Goal: Transaction & Acquisition: Purchase product/service

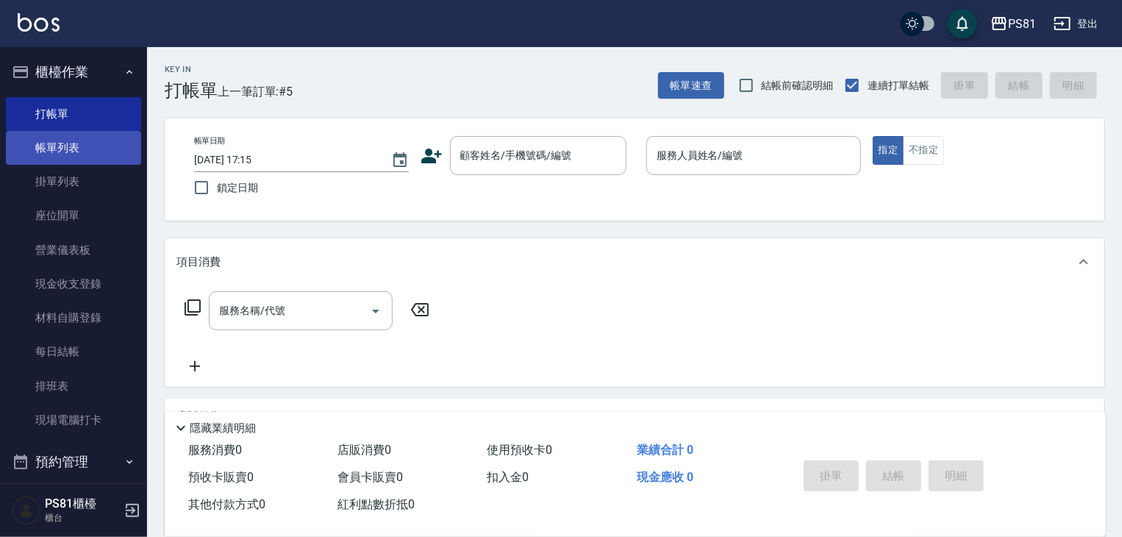
click at [79, 147] on link "帳單列表" at bounding box center [73, 148] width 135 height 34
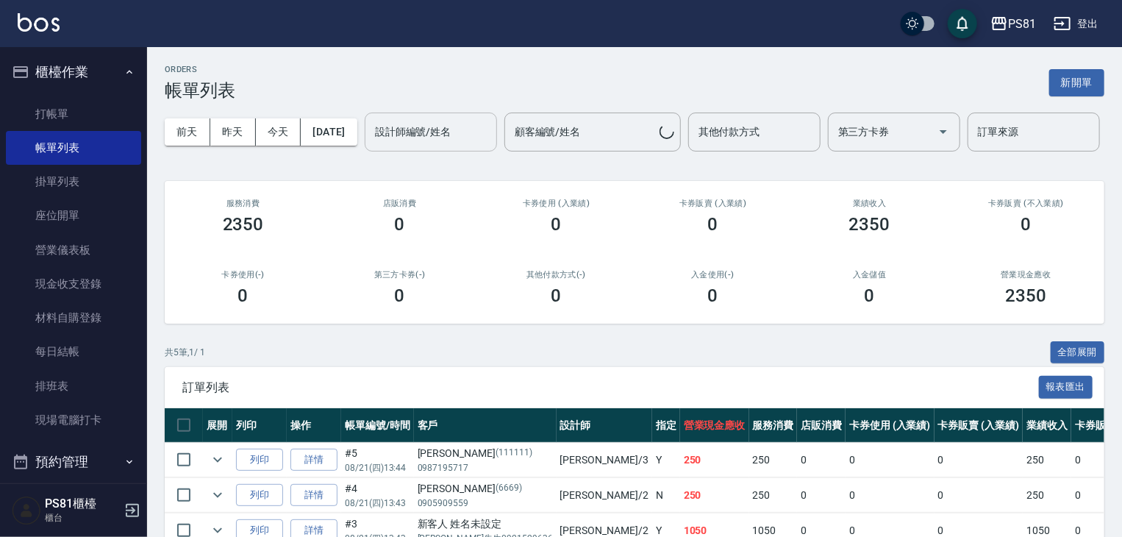
click at [371, 145] on input "設計師編號/姓名" at bounding box center [430, 132] width 119 height 26
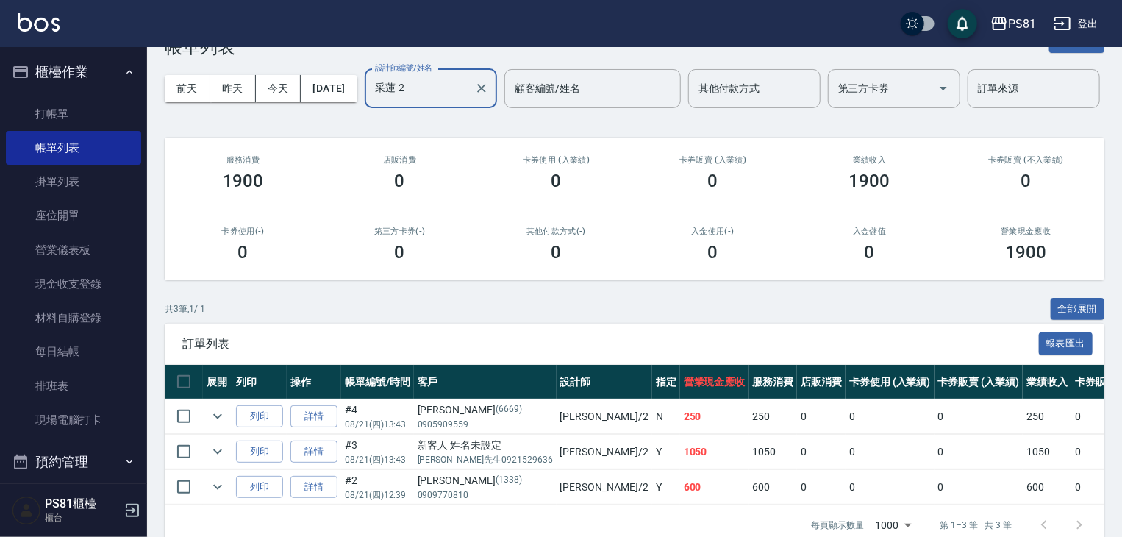
scroll to position [126, 0]
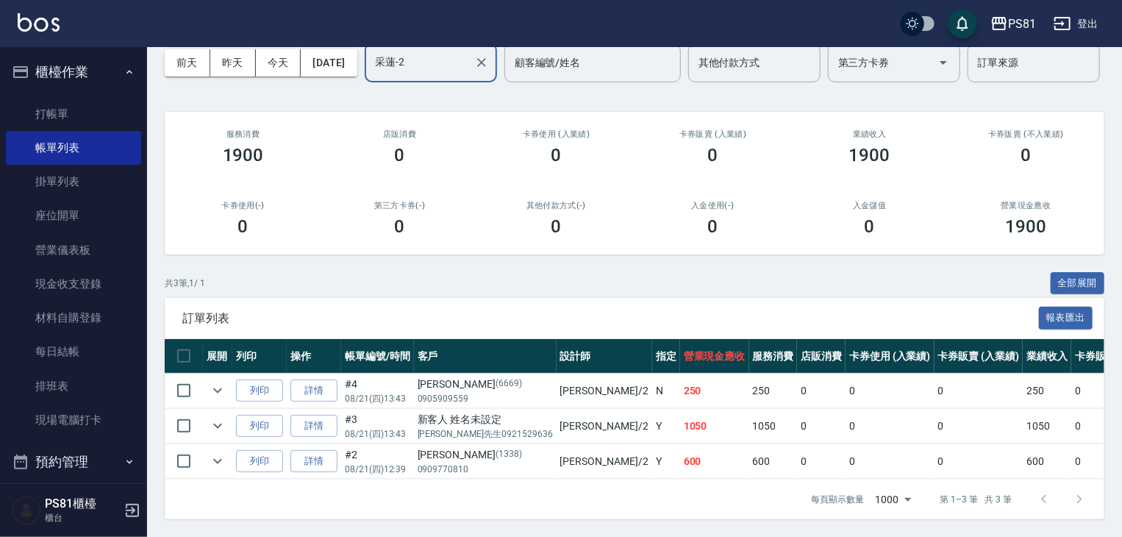
type input "采蓮-2"
click at [473, 298] on div "訂單列表 報表匯出" at bounding box center [635, 318] width 940 height 40
click at [492, 448] on div "[PERSON_NAME](1338)" at bounding box center [485, 454] width 135 height 15
click at [487, 412] on div "新客人 姓名未設定" at bounding box center [485, 419] width 135 height 15
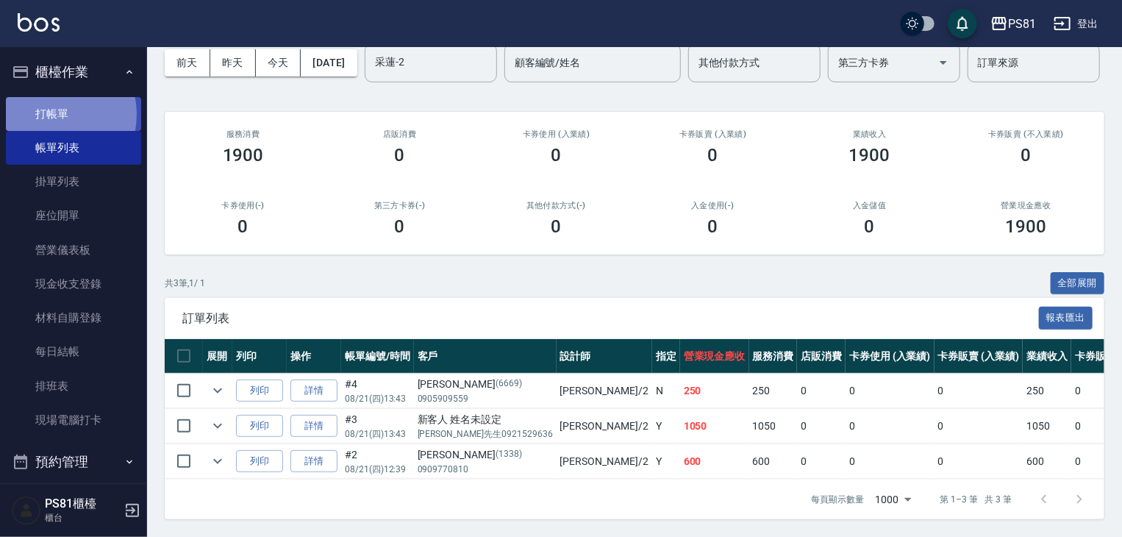
click at [46, 114] on link "打帳單" at bounding box center [73, 114] width 135 height 34
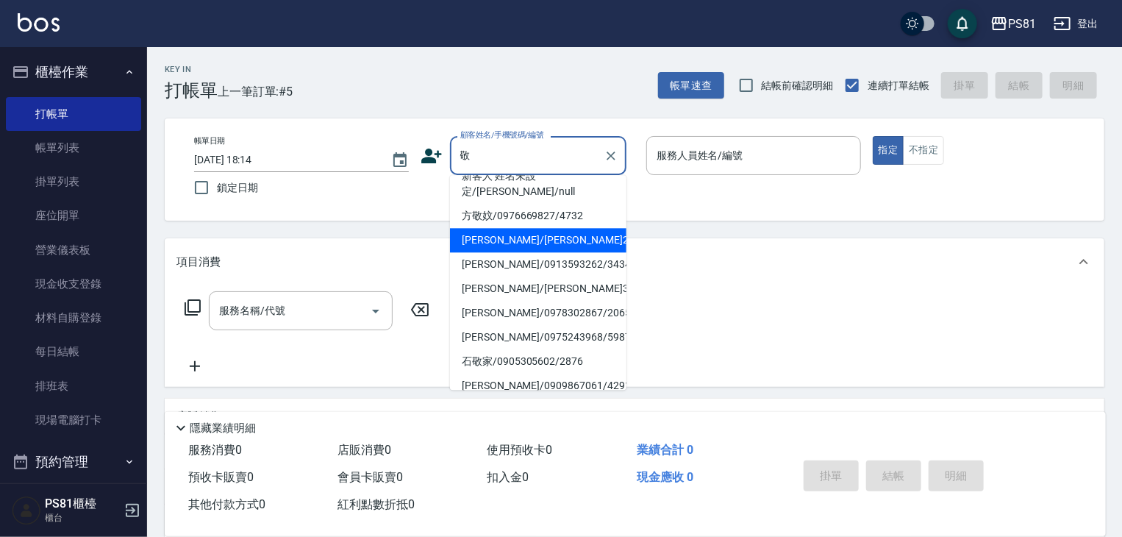
scroll to position [64, 0]
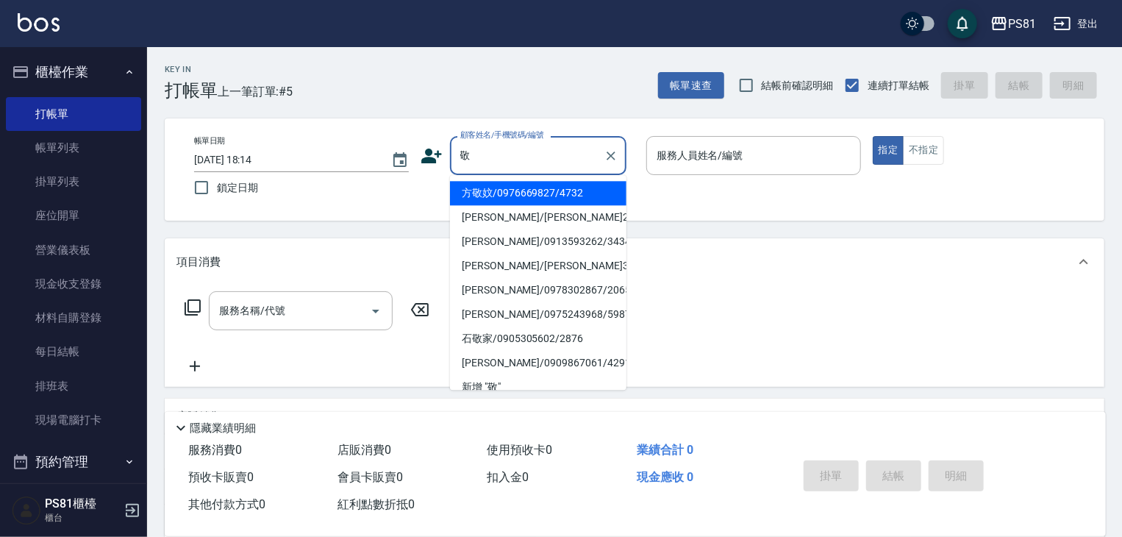
click at [487, 154] on input "敬" at bounding box center [527, 156] width 141 height 26
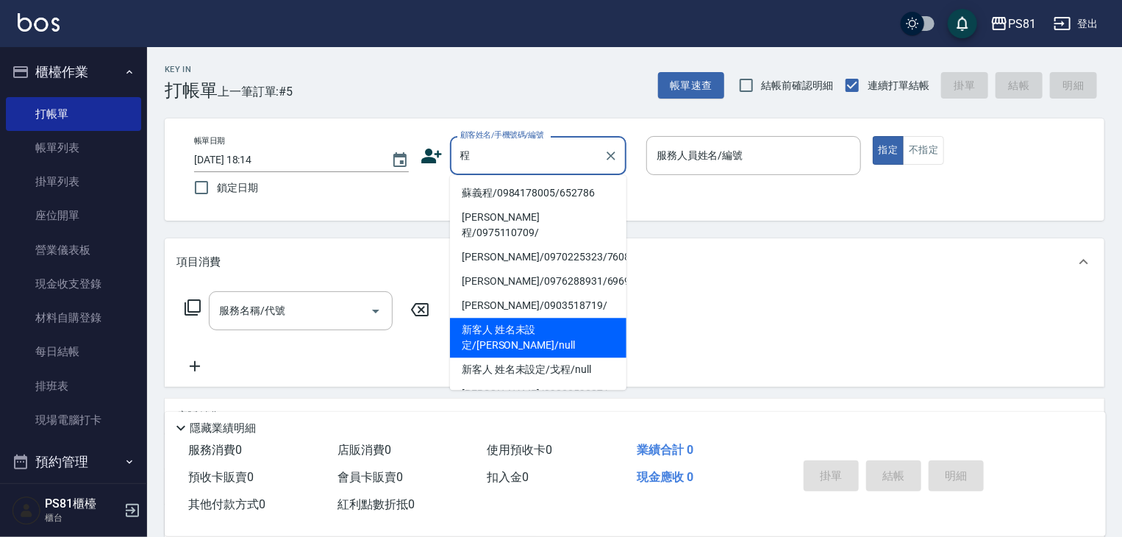
scroll to position [74, 0]
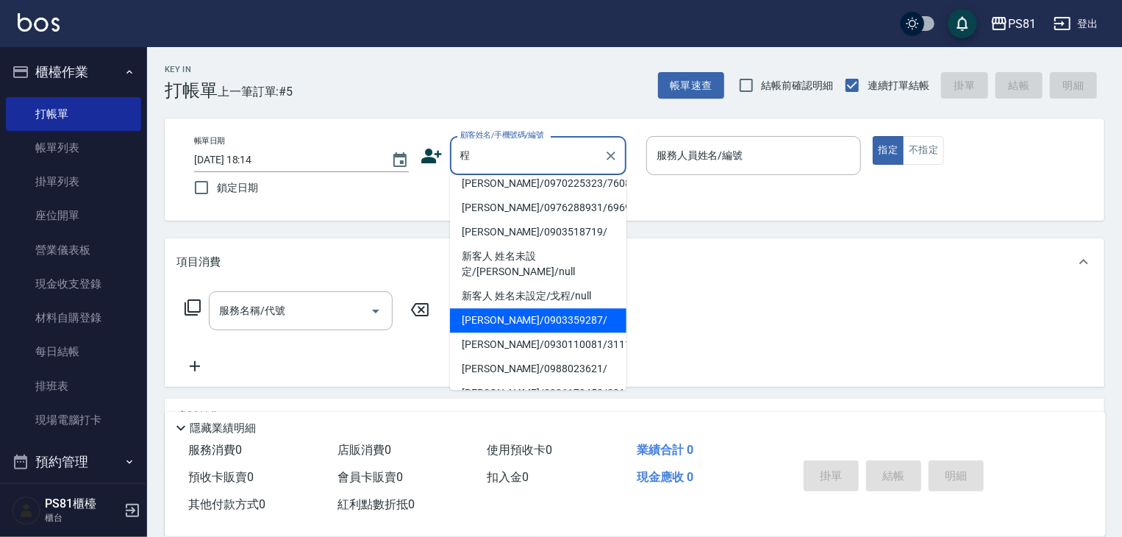
click at [576, 308] on li "[PERSON_NAME]/0903359287/" at bounding box center [538, 320] width 176 height 24
type input "[PERSON_NAME]/0903359287/"
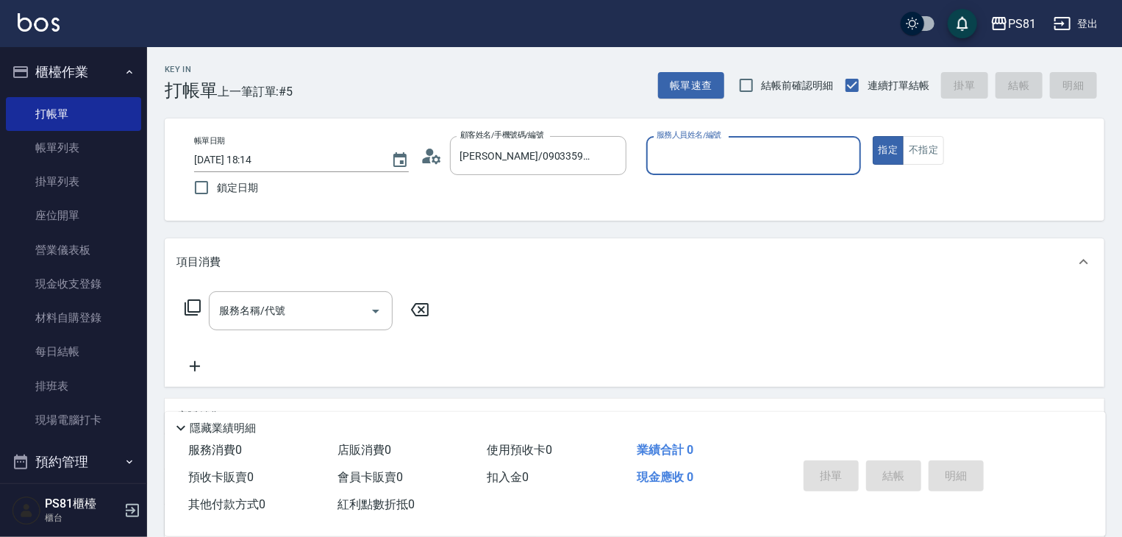
type input "采蓮-2"
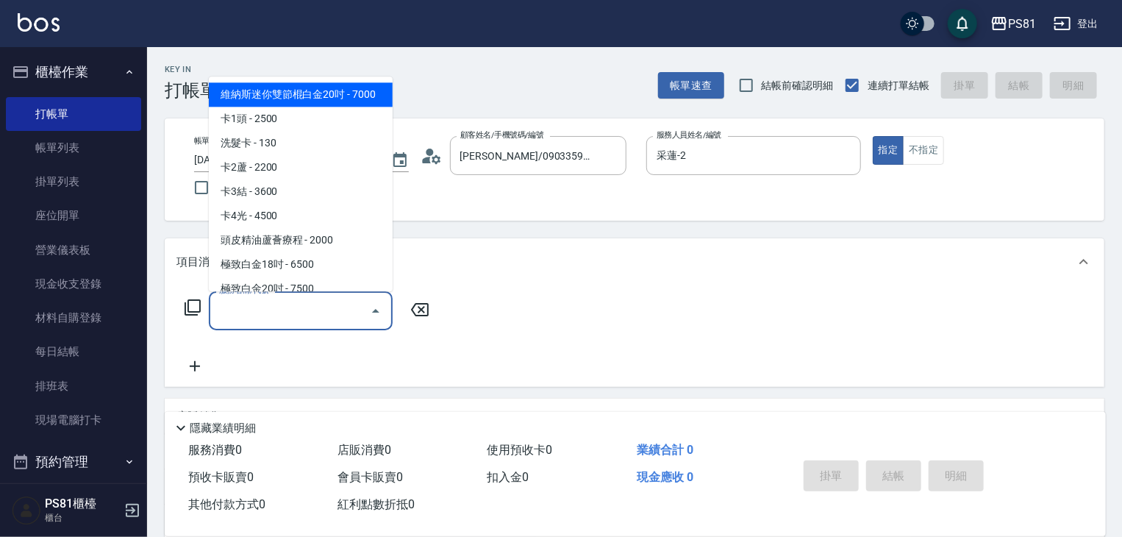
click at [318, 318] on input "服務名稱/代號" at bounding box center [289, 311] width 149 height 26
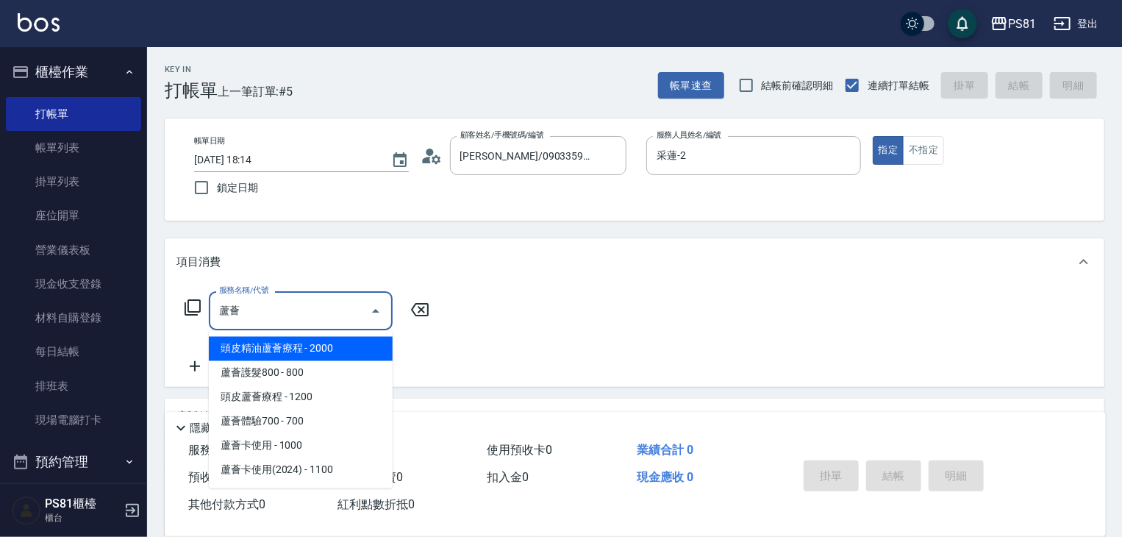
click at [336, 393] on span "頭皮蘆薈療程 - 1200" at bounding box center [301, 397] width 184 height 24
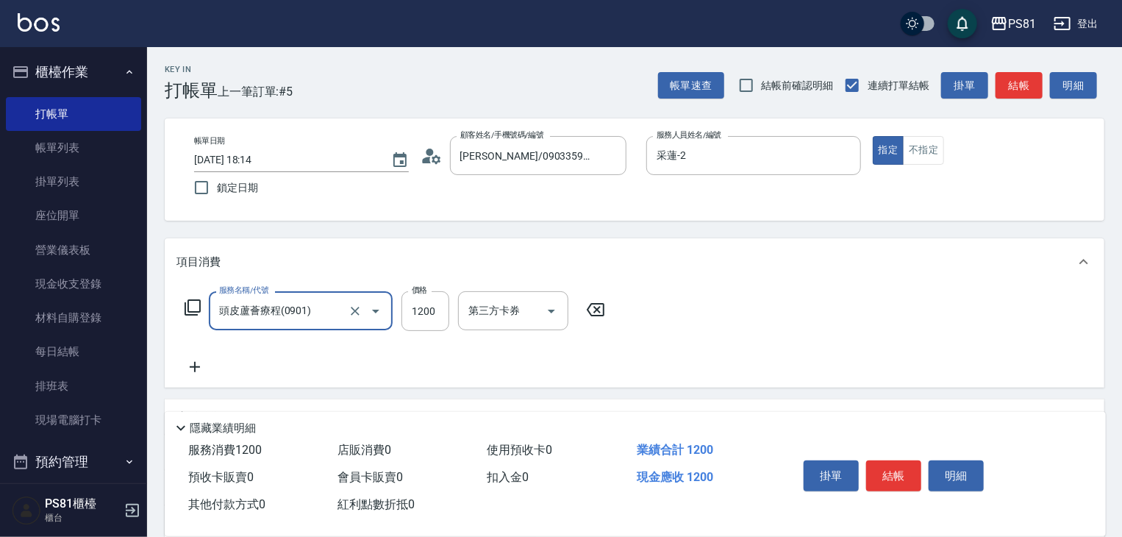
type input "頭皮蘆薈療程(0901)"
click at [327, 355] on div "服務名稱/代號 頭皮蘆薈療程(0901) 服務名稱/代號 價格 1200 價格 第三方卡券 第三方卡券" at bounding box center [394, 333] width 437 height 85
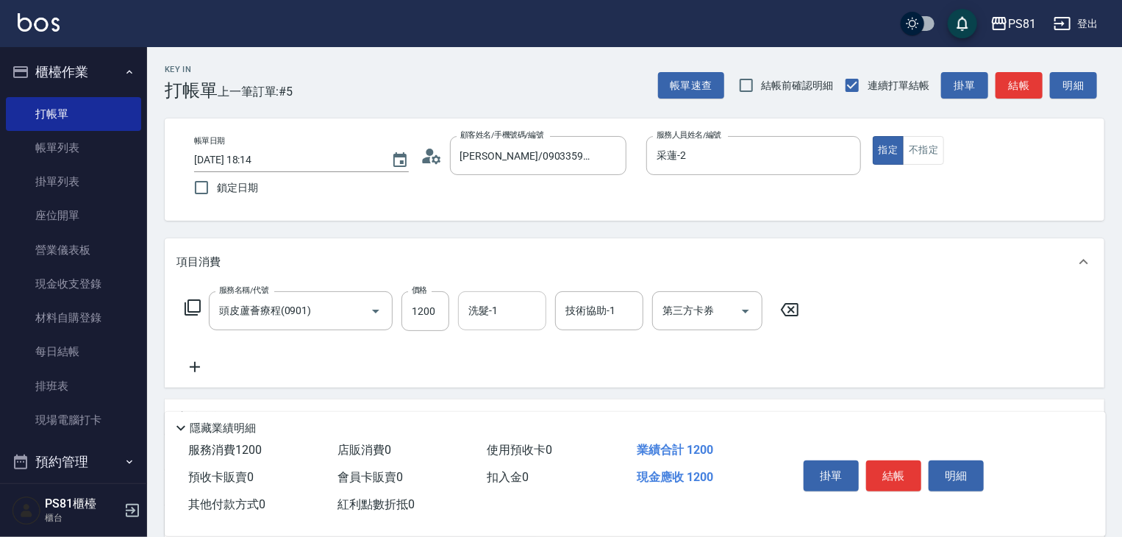
click at [523, 325] on div "洗髮-1" at bounding box center [502, 310] width 88 height 39
type input "Q比-21"
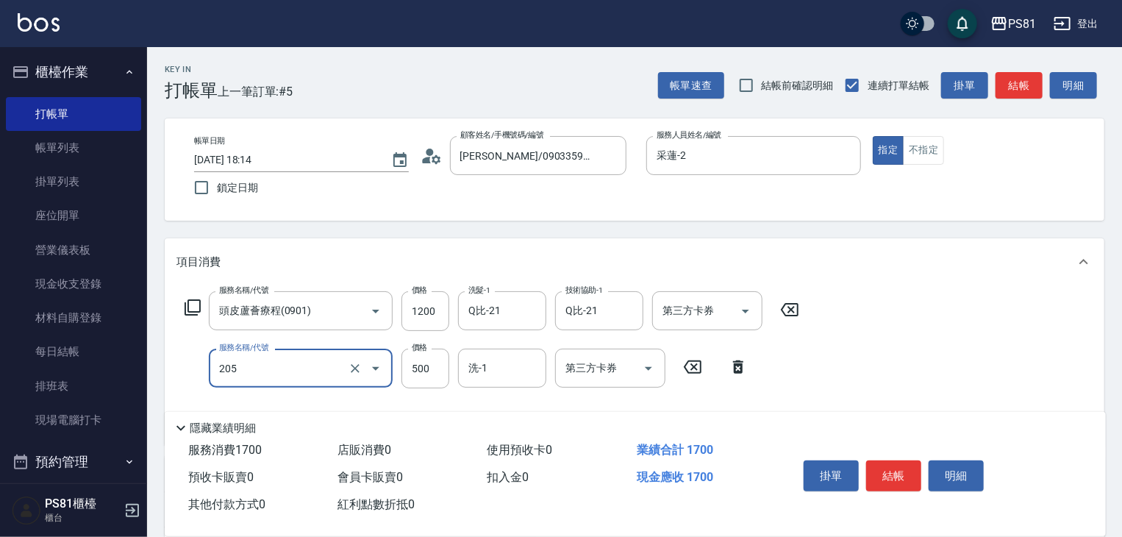
type input "A級單剪400(205)"
click at [922, 373] on div "服務名稱/代號 頭皮蘆薈療程(0901) 服務名稱/代號 價格 1200 價格 洗髮-1 Q比-21 洗髮-1 技術協助-1 Q比-21 技術協助-1 第三方…" at bounding box center [635, 365] width 940 height 160
click at [895, 461] on button "結帳" at bounding box center [893, 475] width 55 height 31
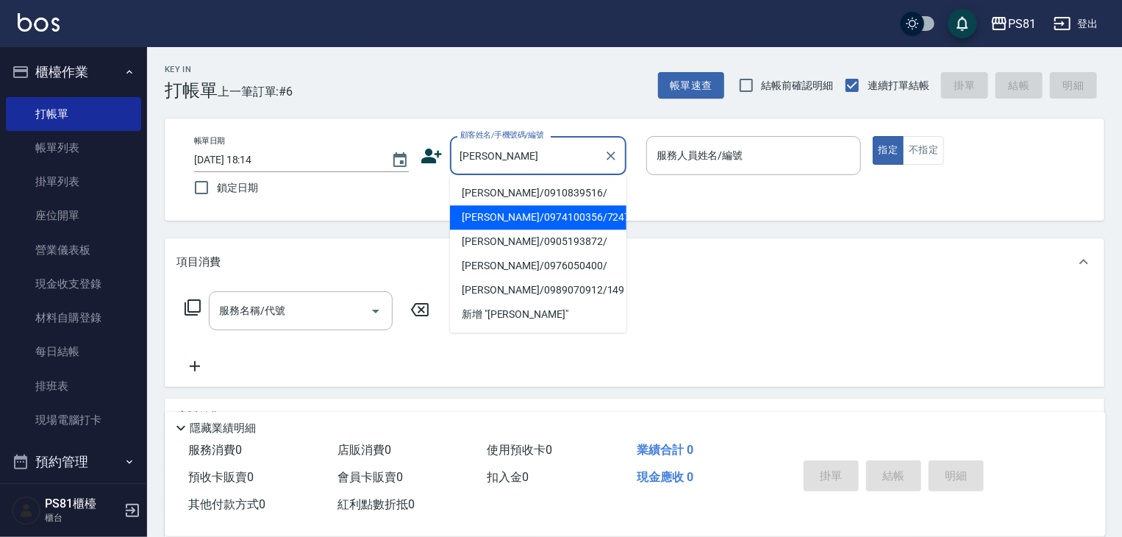
click at [551, 212] on li "[PERSON_NAME]/0974100356/7247" at bounding box center [538, 217] width 176 height 24
type input "[PERSON_NAME]/0974100356/7247"
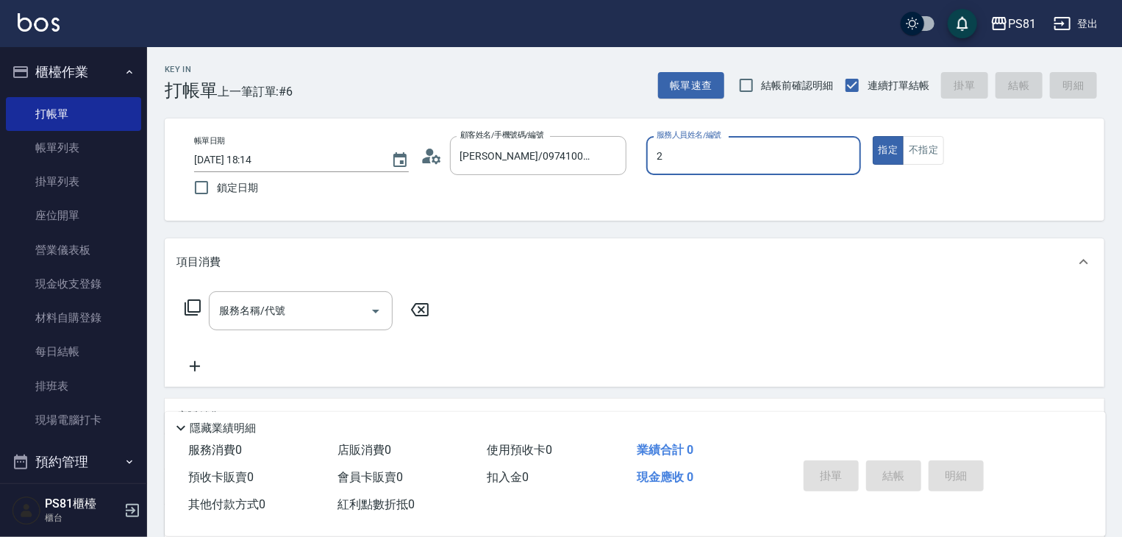
type input "2"
type button "true"
type input "采蓮-2"
click at [354, 319] on input "服務名稱/代號" at bounding box center [289, 311] width 149 height 26
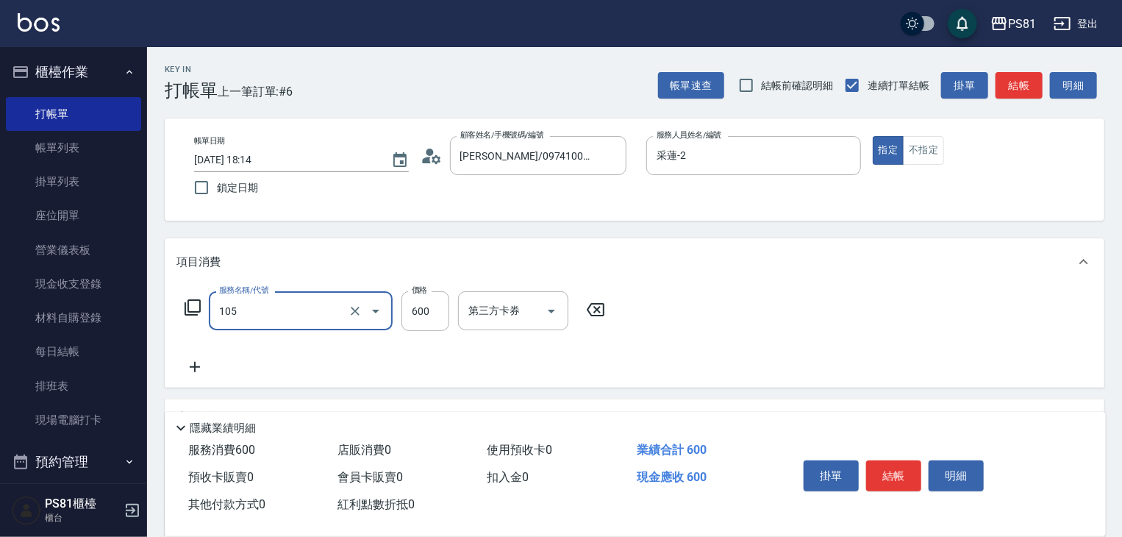
type input "A級洗剪600(105)"
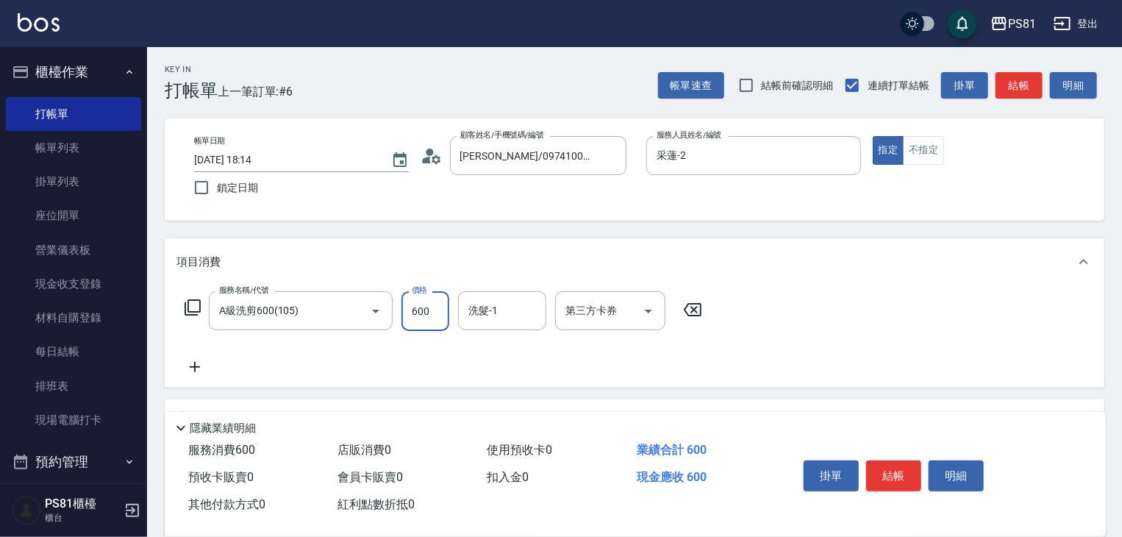
click at [355, 358] on div "服務名稱/代號 A級洗剪600(105) 服務名稱/代號 價格 600 價格 洗髮-1 洗髮-1 第三方卡券 第三方卡券" at bounding box center [443, 333] width 534 height 85
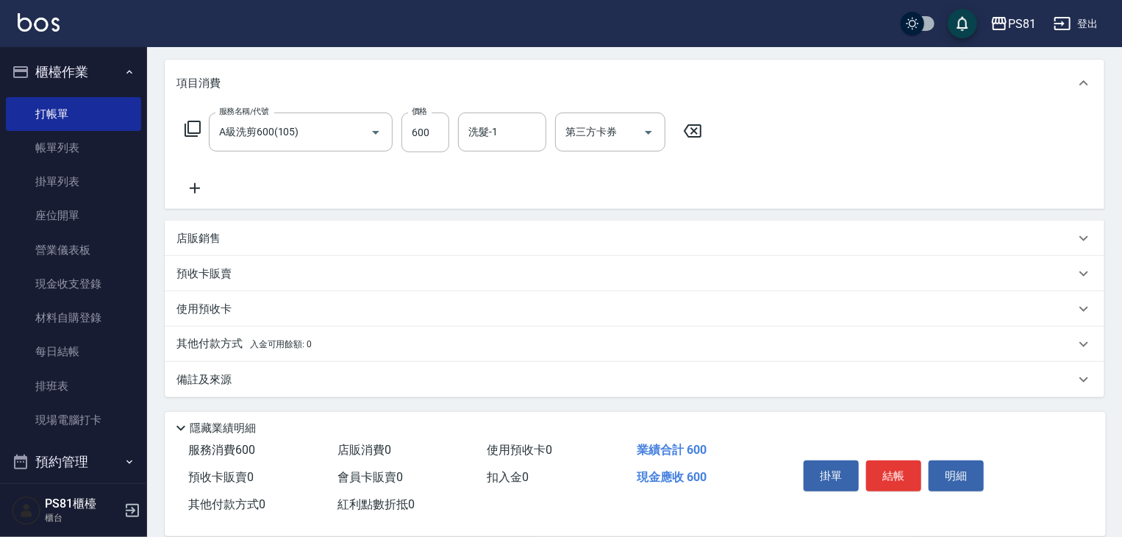
drag, startPoint x: 311, startPoint y: 346, endPoint x: 321, endPoint y: 351, distance: 10.5
click at [315, 341] on div "其他付款方式 入金可用餘額: 0" at bounding box center [625, 344] width 898 height 16
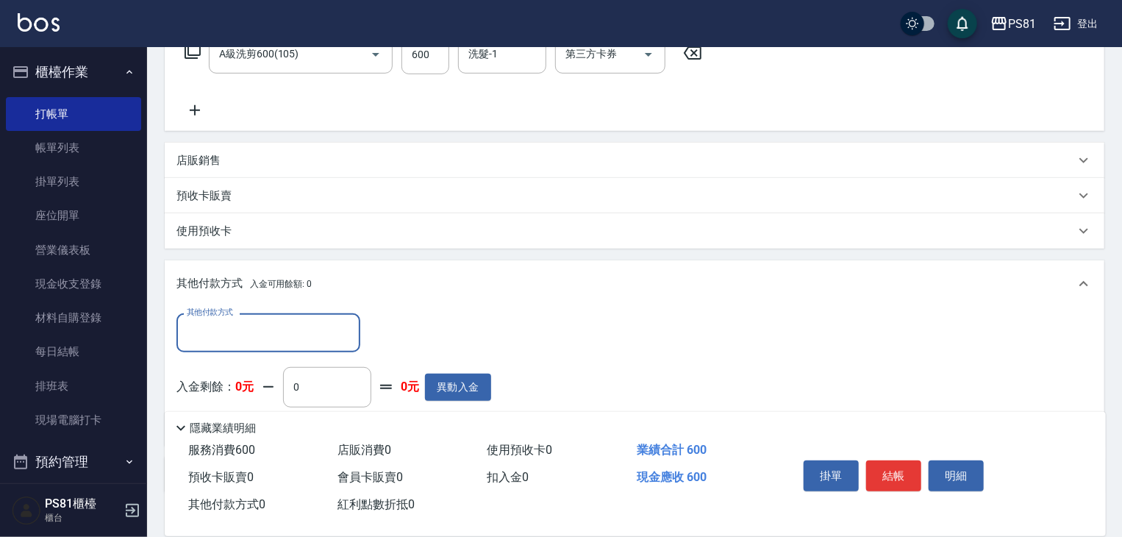
scroll to position [352, 0]
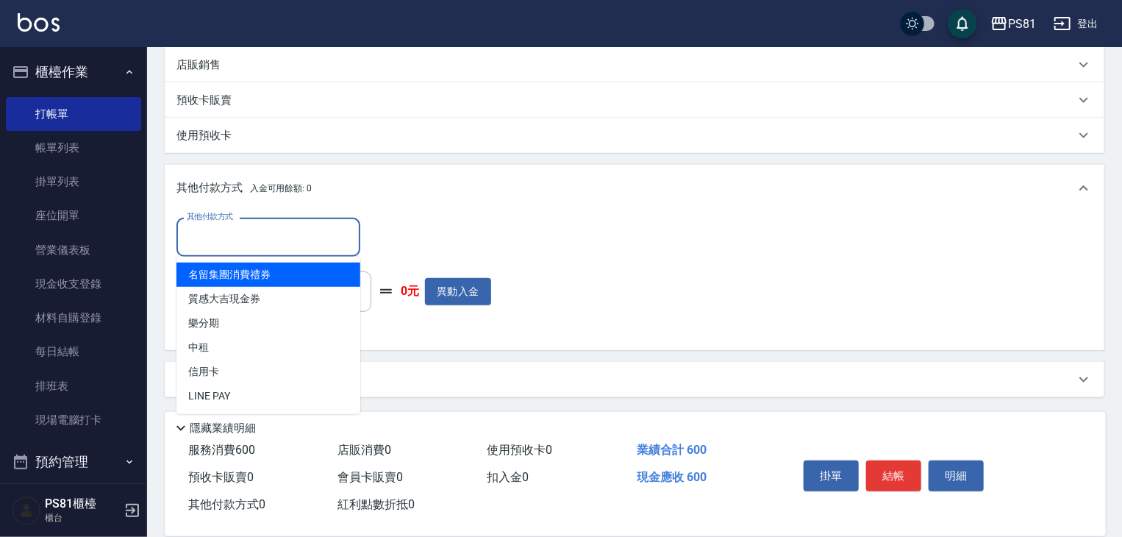
click at [267, 229] on input "其他付款方式" at bounding box center [268, 237] width 171 height 26
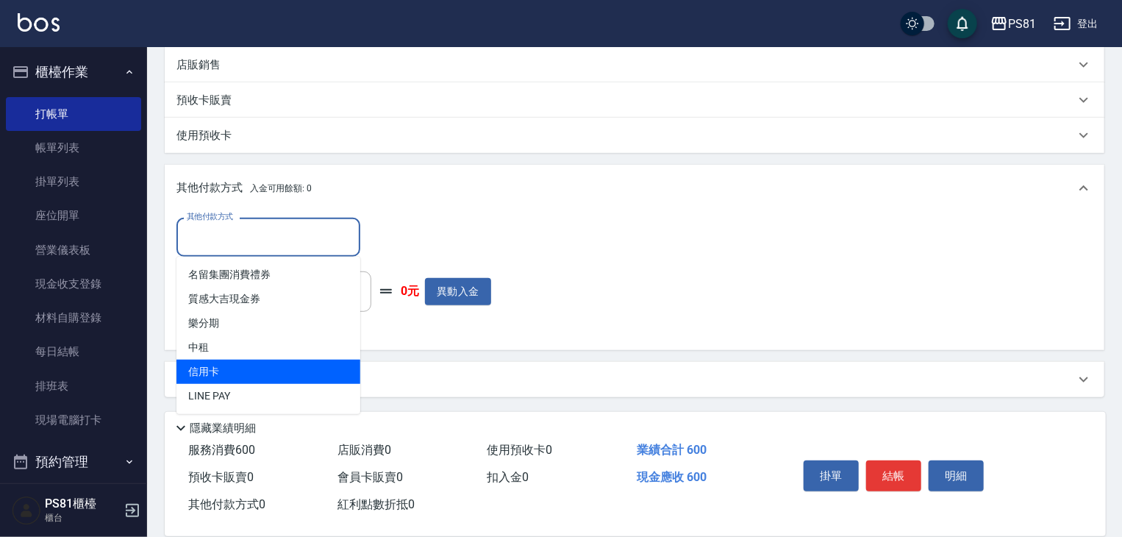
click at [237, 371] on span "信用卡" at bounding box center [268, 371] width 184 height 24
type input "信用卡"
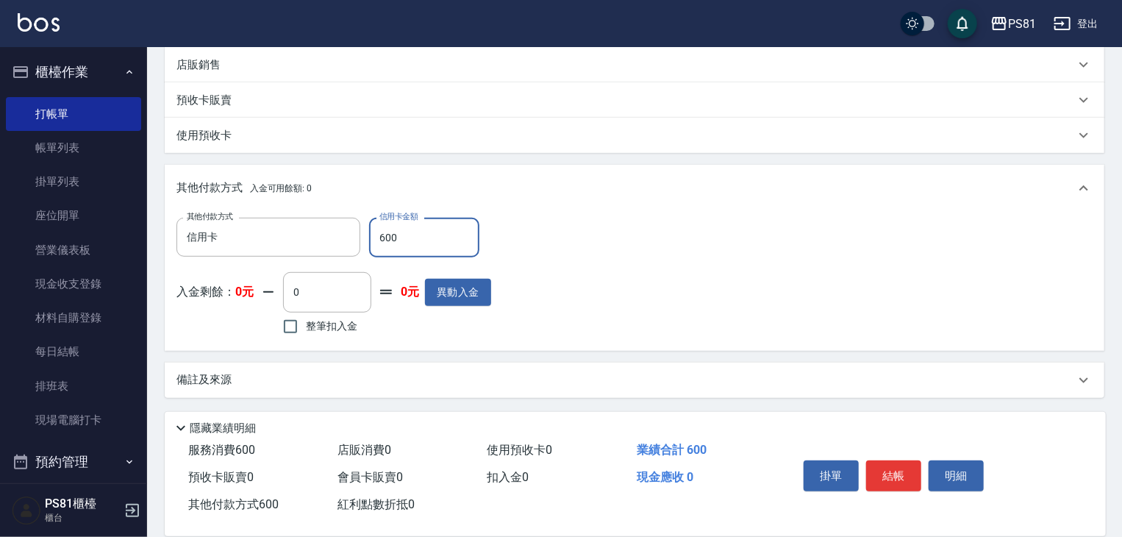
type input "600"
click at [751, 271] on div "其他付款方式 信用卡 其他付款方式 信用卡金額 600 信用卡金額 入金剩餘： 0元 0 ​ 整筆扣入金 0元 異動入金" at bounding box center [634, 278] width 916 height 121
click at [904, 468] on button "結帳" at bounding box center [893, 475] width 55 height 31
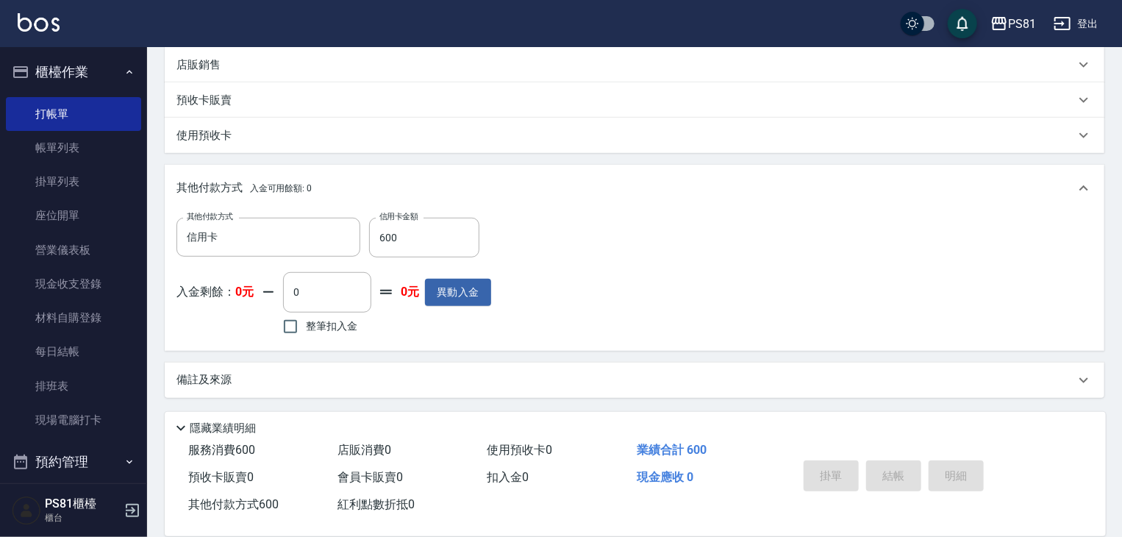
type input "[DATE] 18:15"
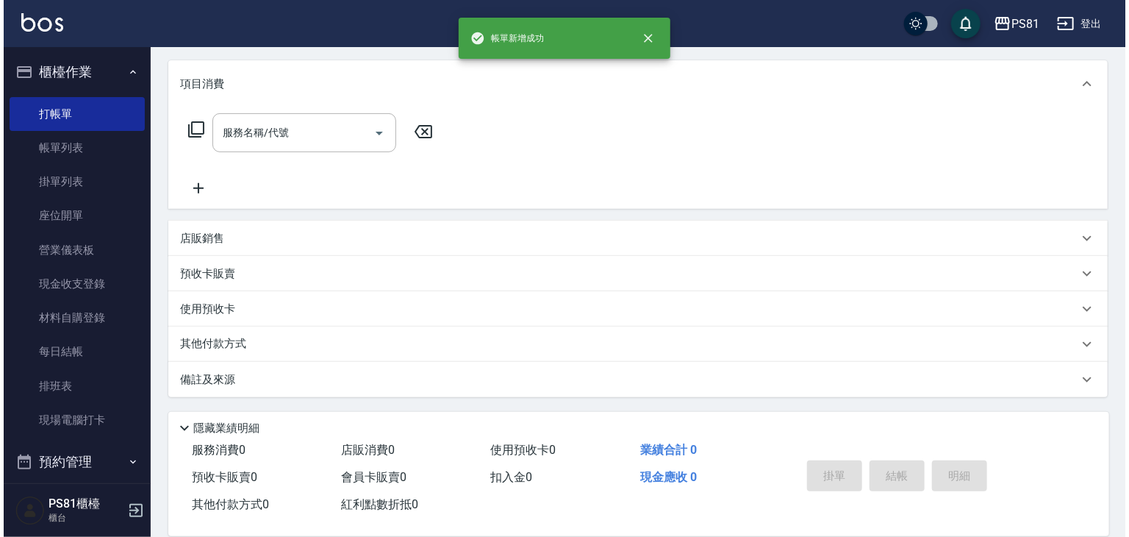
scroll to position [0, 0]
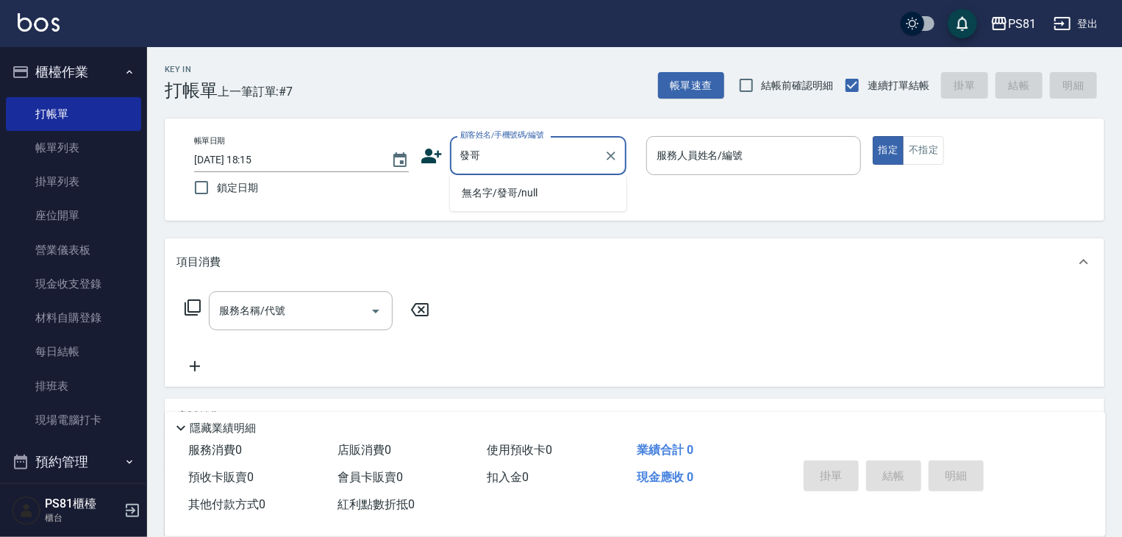
click at [474, 190] on li "無名字/發哥/null" at bounding box center [538, 193] width 176 height 24
type input "無名字/發哥/null"
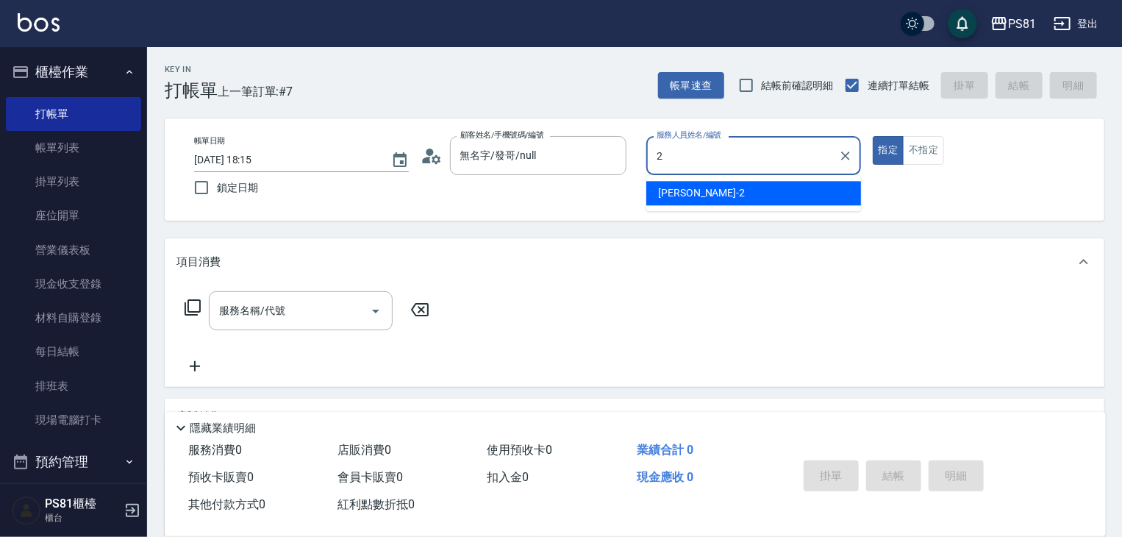
type input "采蓮-2"
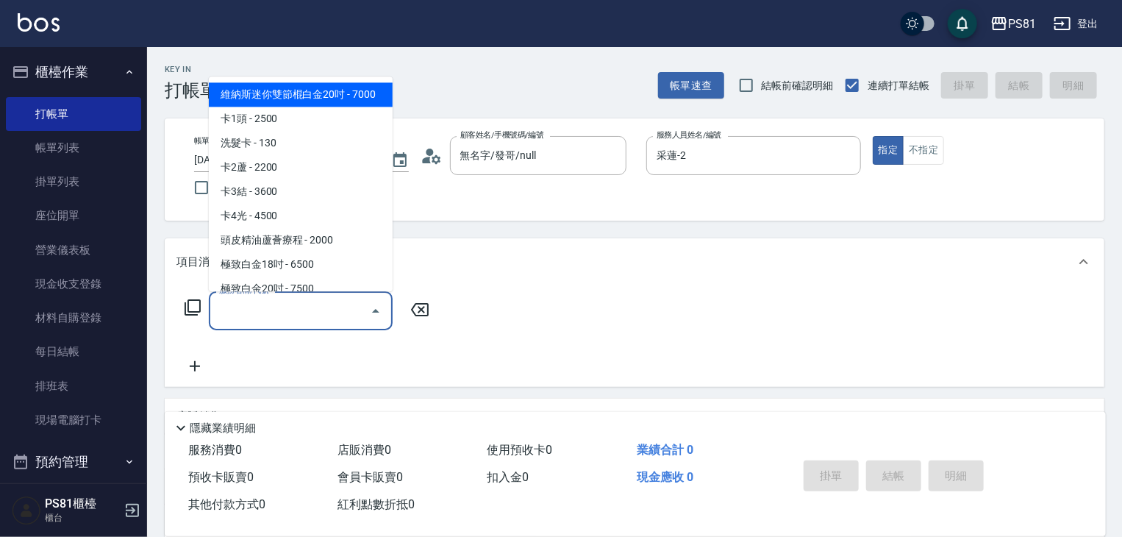
click at [360, 321] on input "服務名稱/代號" at bounding box center [289, 311] width 149 height 26
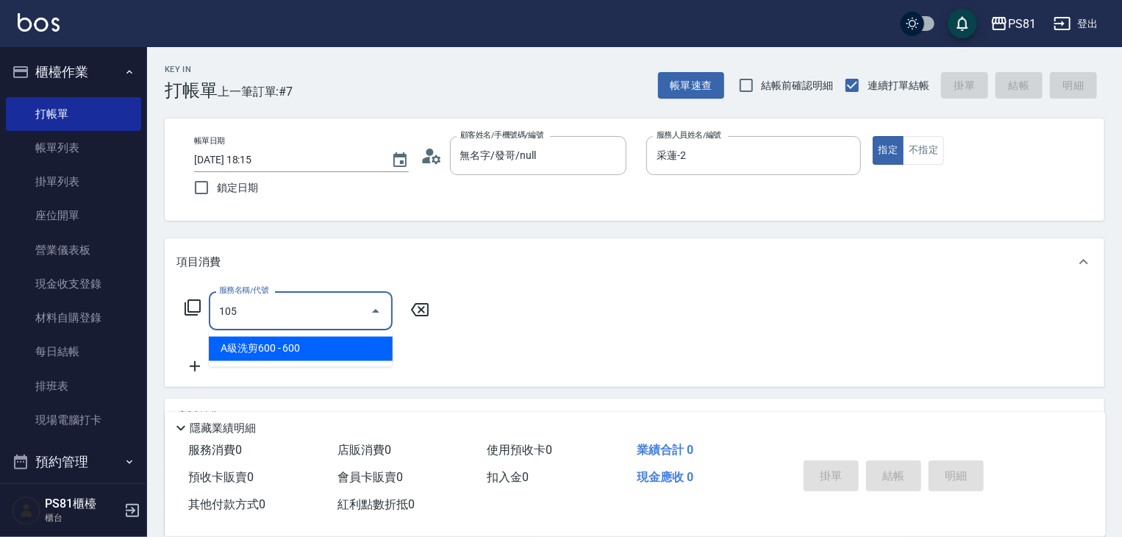
type input "A級洗剪600(105)"
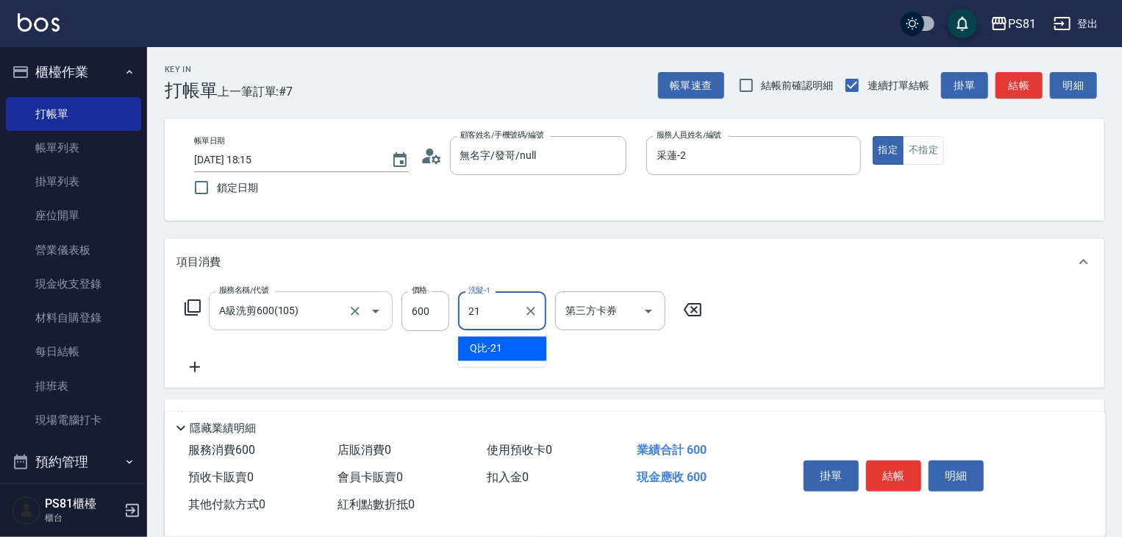
type input "Q比-21"
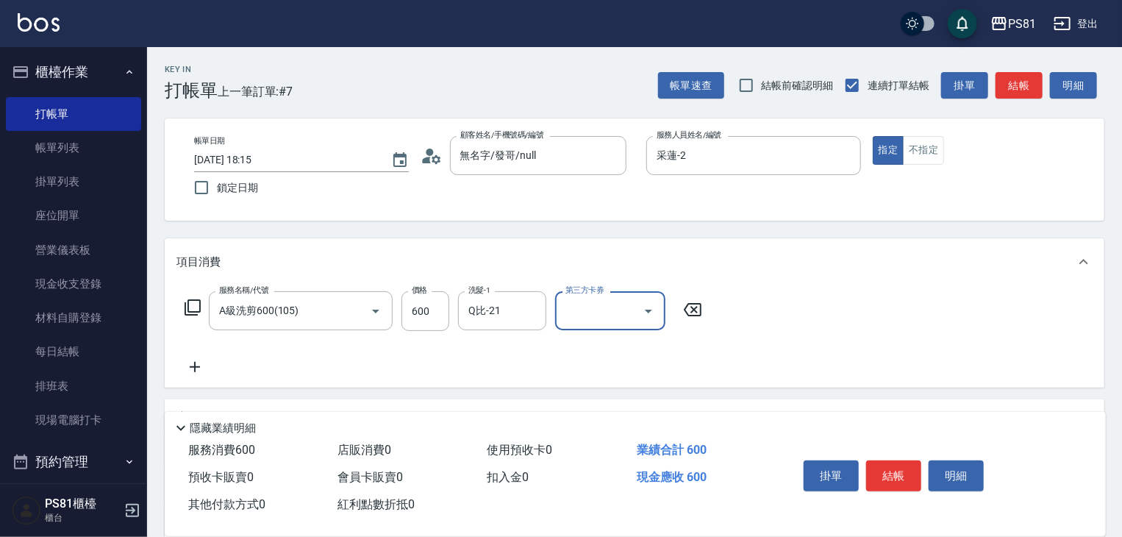
drag, startPoint x: 709, startPoint y: 354, endPoint x: 839, endPoint y: 373, distance: 131.5
click at [742, 359] on div "服務名稱/代號 A級洗剪600(105) 服務名稱/代號 價格 600 價格 洗髮-1 Q比-21 洗髮-1 第三方卡券 第三方卡券" at bounding box center [635, 336] width 940 height 102
click at [893, 471] on button "結帳" at bounding box center [893, 475] width 55 height 31
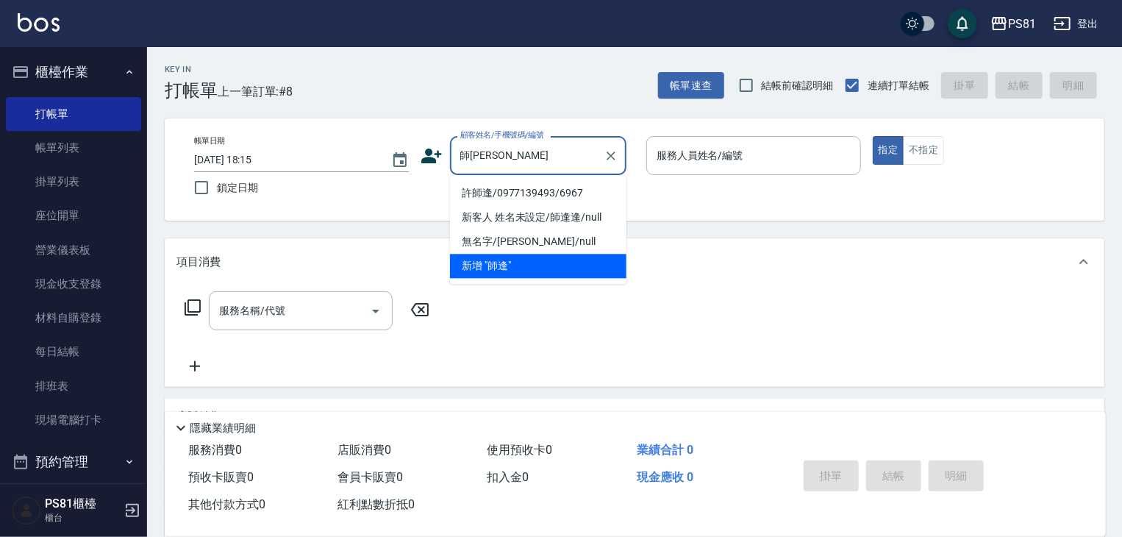
click at [606, 188] on li "許師逢/0977139493/6967" at bounding box center [538, 193] width 176 height 24
type input "許師逢/0977139493/6967"
type input "采蓮-2"
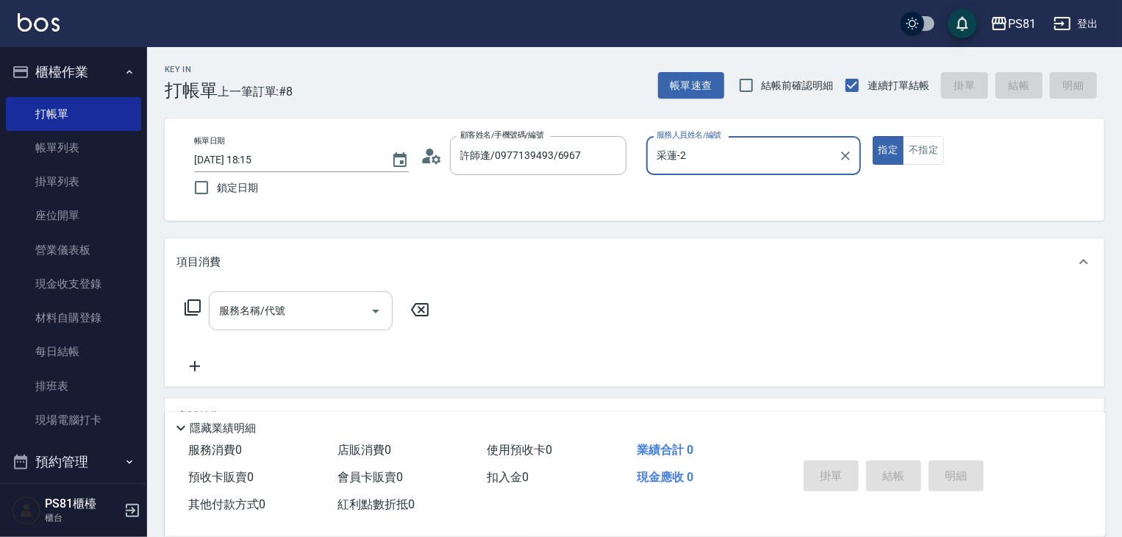
click at [306, 318] on input "服務名稱/代號" at bounding box center [289, 311] width 149 height 26
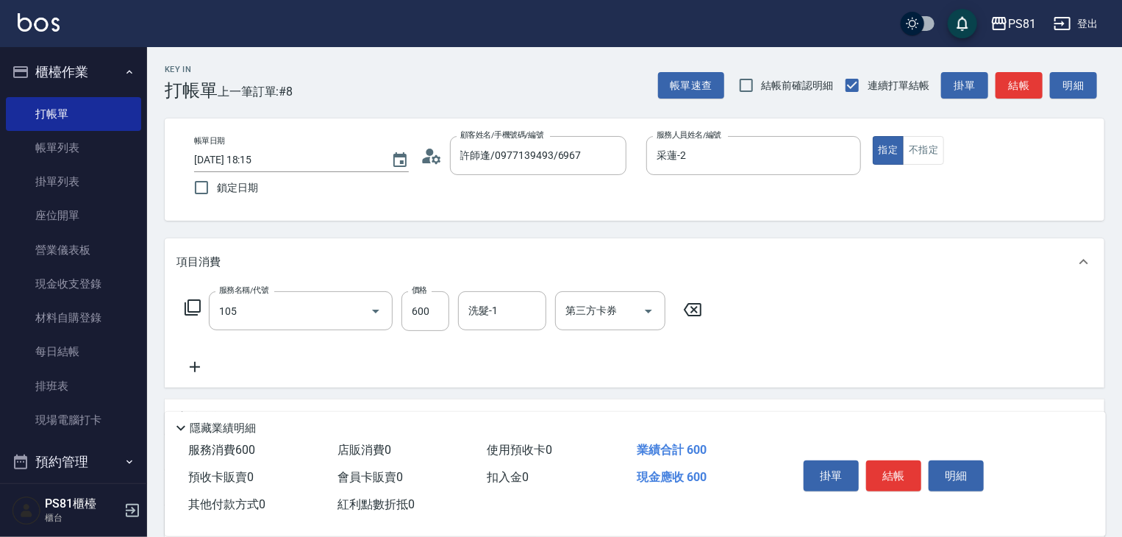
type input "A級洗剪600(105)"
click at [670, 324] on div "第三方卡券 第三方卡券" at bounding box center [614, 311] width 119 height 40
click at [895, 472] on button "結帳" at bounding box center [893, 475] width 55 height 31
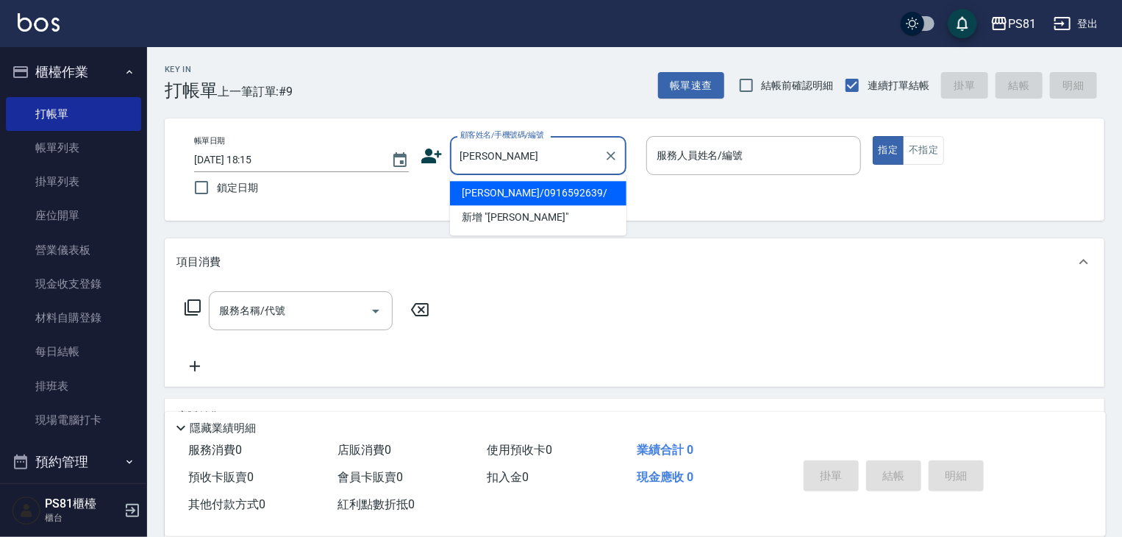
click at [520, 202] on li "[PERSON_NAME]/0916592639/" at bounding box center [538, 193] width 176 height 24
type input "[PERSON_NAME]/0916592639/"
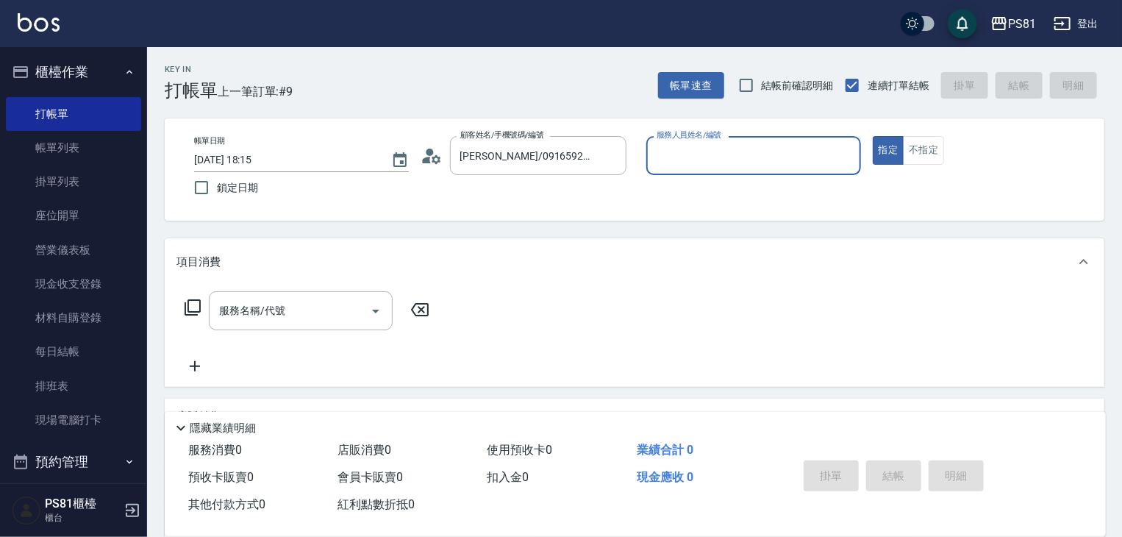
type input "丁若欣-6"
click at [847, 161] on icon "Clear" at bounding box center [845, 156] width 15 height 15
type input "采蓮-2"
click at [342, 294] on div "服務名稱/代號" at bounding box center [301, 310] width 184 height 39
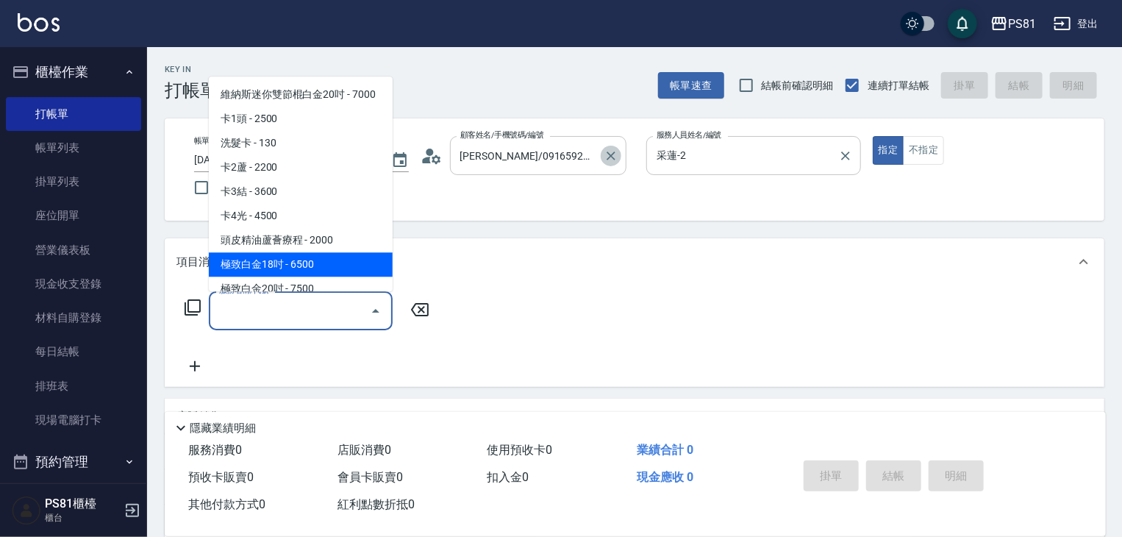
click at [609, 154] on icon "Clear" at bounding box center [610, 155] width 9 height 9
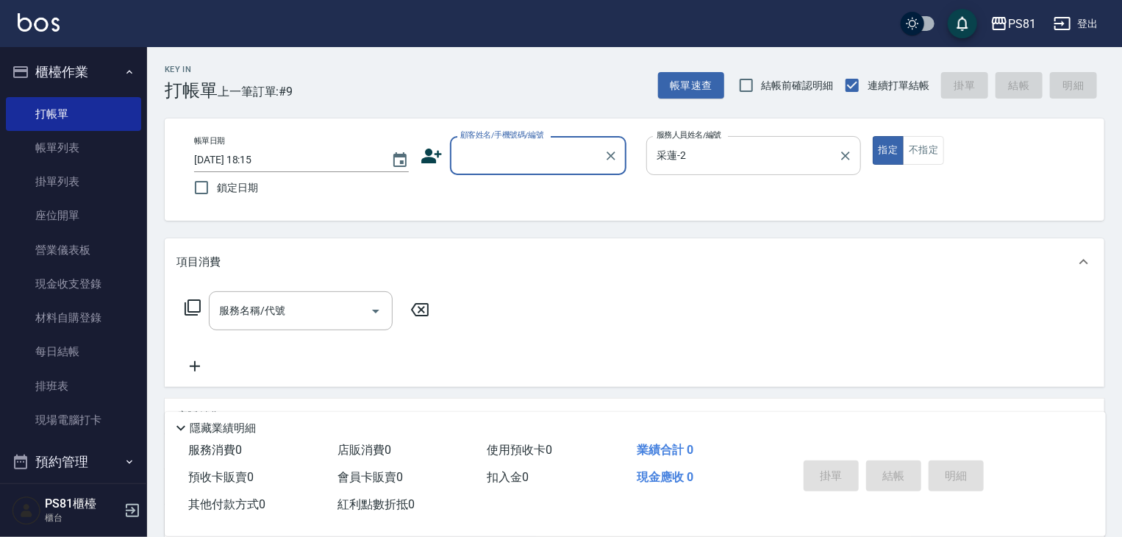
click at [529, 158] on input "顧客姓名/手機號碼/編號" at bounding box center [527, 156] width 141 height 26
click at [524, 185] on li "新增 "天誠"" at bounding box center [538, 193] width 176 height 24
type input "[PERSON_NAME]"
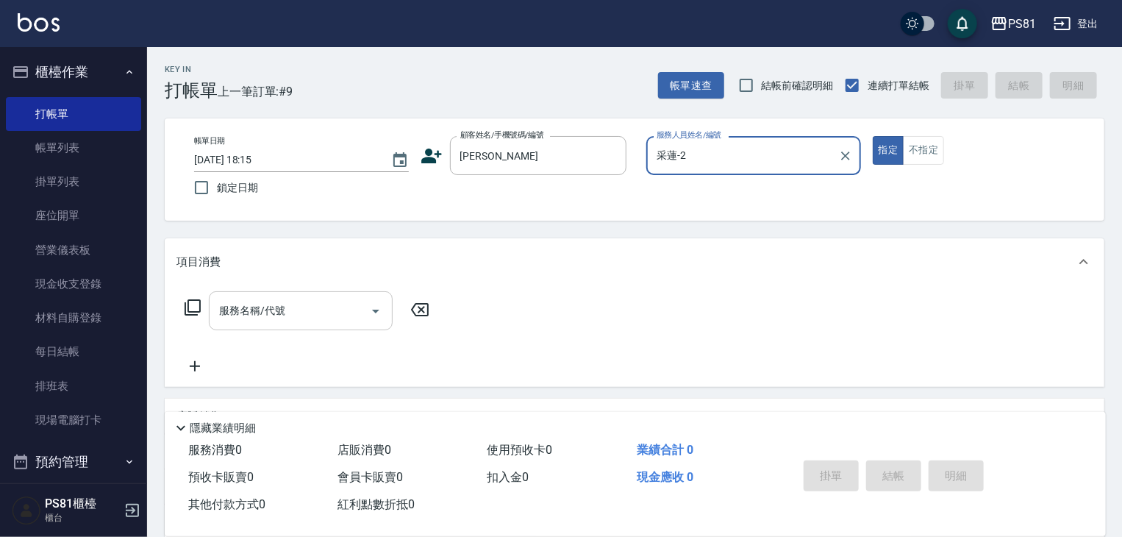
click at [281, 318] on input "服務名稱/代號" at bounding box center [289, 311] width 149 height 26
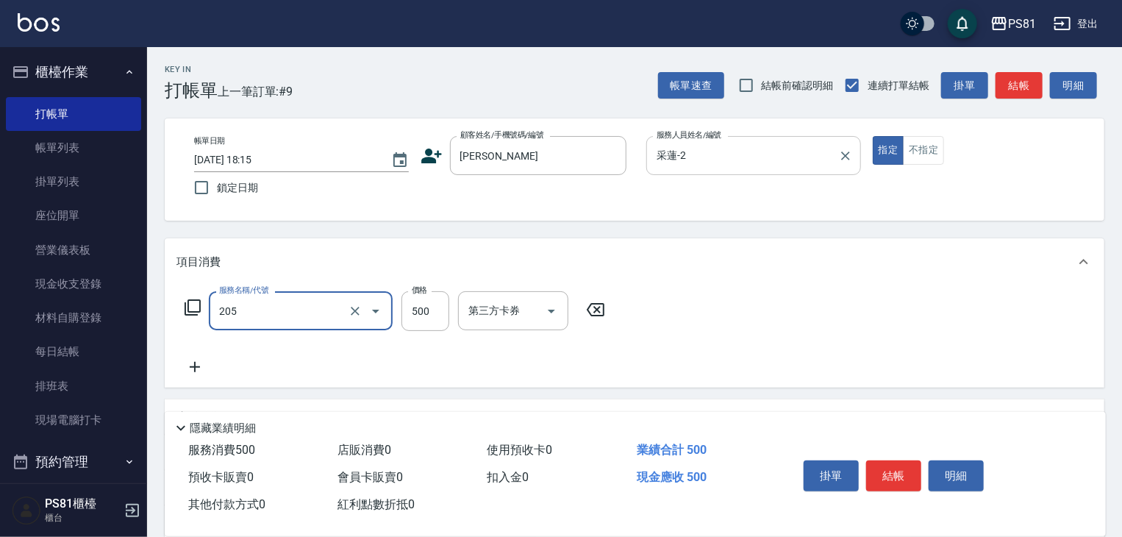
type input "A級單剪400(205)"
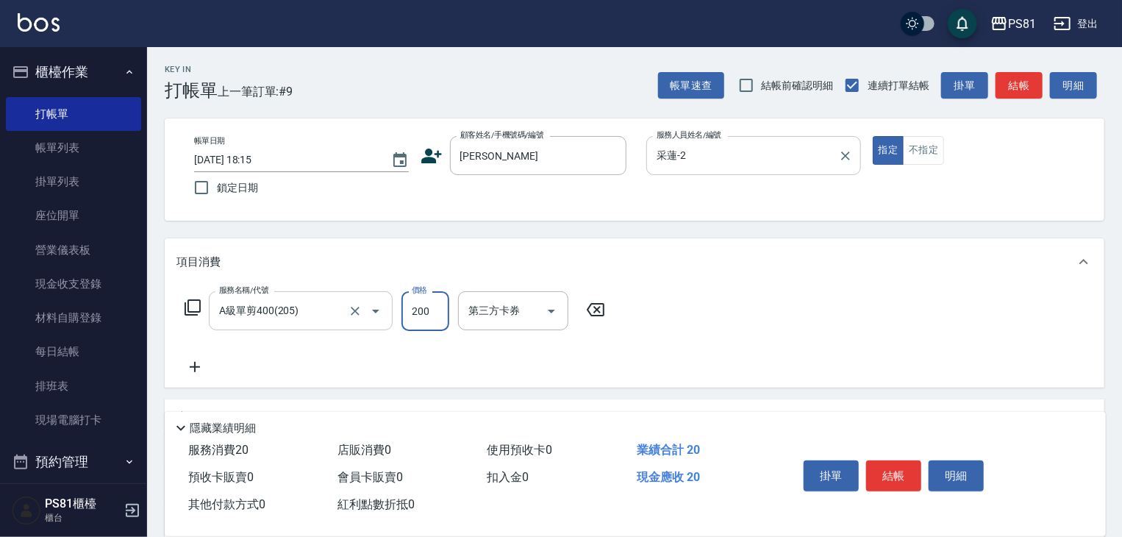
type input "200"
click at [598, 383] on div "服務名稱/代號 A級單剪400(205) 服務名稱/代號 價格 200 價格 洗-1 洗-1 第三方卡券 第三方卡券" at bounding box center [635, 336] width 940 height 102
click at [898, 477] on button "結帳" at bounding box center [893, 475] width 55 height 31
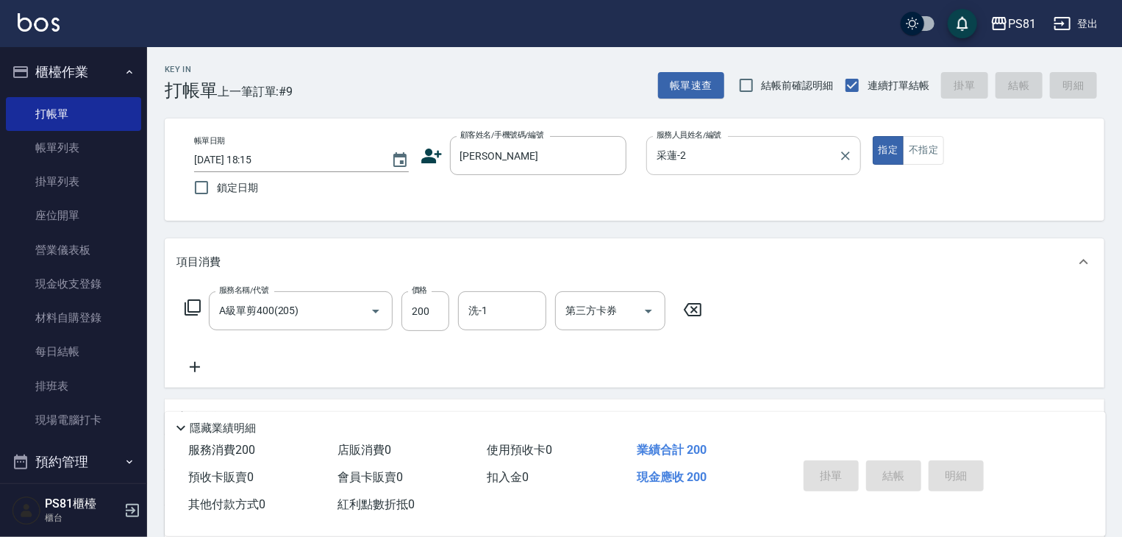
type input "[DATE] 18:16"
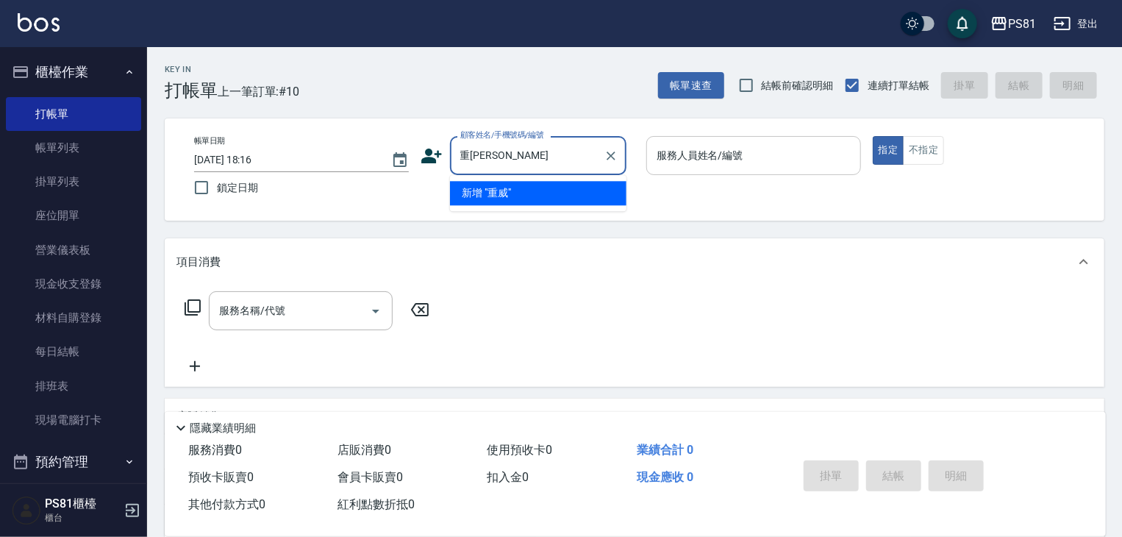
type input "[PERSON_NAME]"
click at [615, 201] on li "新客人 姓名未設定/[PERSON_NAME]/null" at bounding box center [538, 201] width 176 height 40
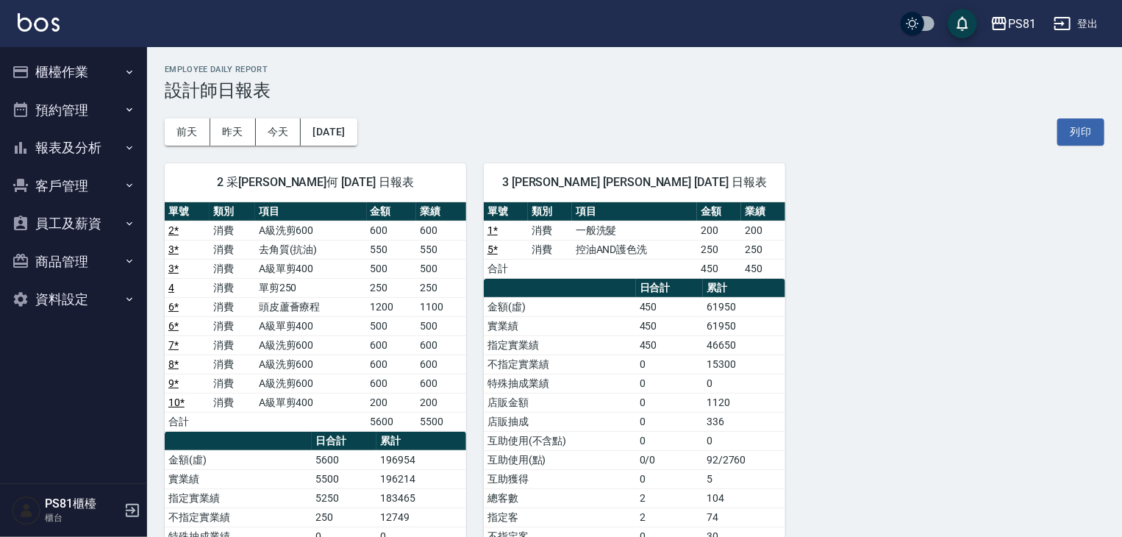
click at [88, 67] on button "櫃檯作業" at bounding box center [73, 72] width 135 height 38
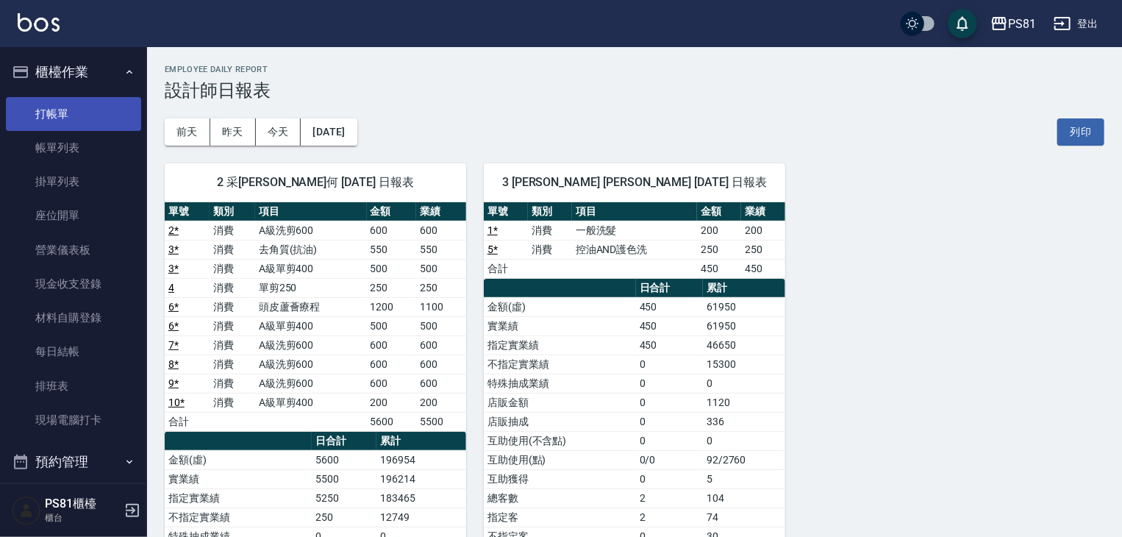
click at [76, 110] on link "打帳單" at bounding box center [73, 114] width 135 height 34
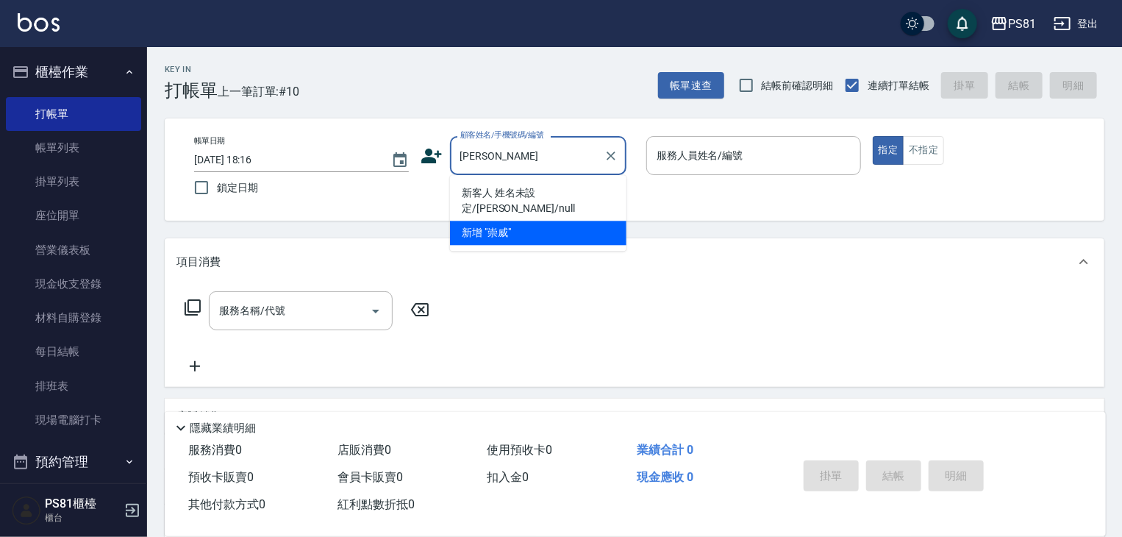
click at [480, 199] on li "新客人 姓名未設定/[PERSON_NAME]/null" at bounding box center [538, 201] width 176 height 40
type input "新客人 姓名未設定/[PERSON_NAME]/null"
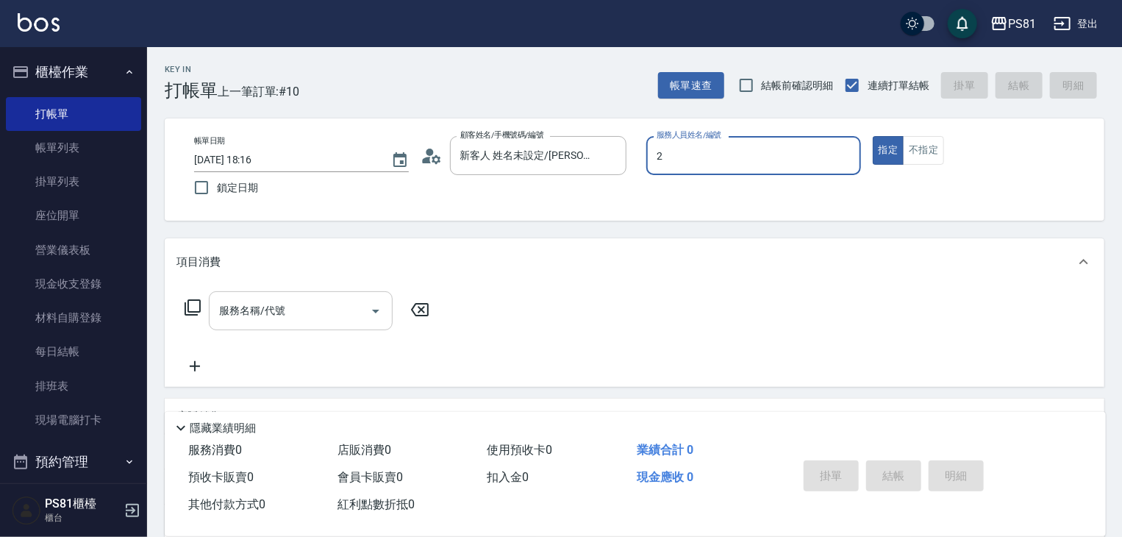
type input "采蓮-2"
type button "true"
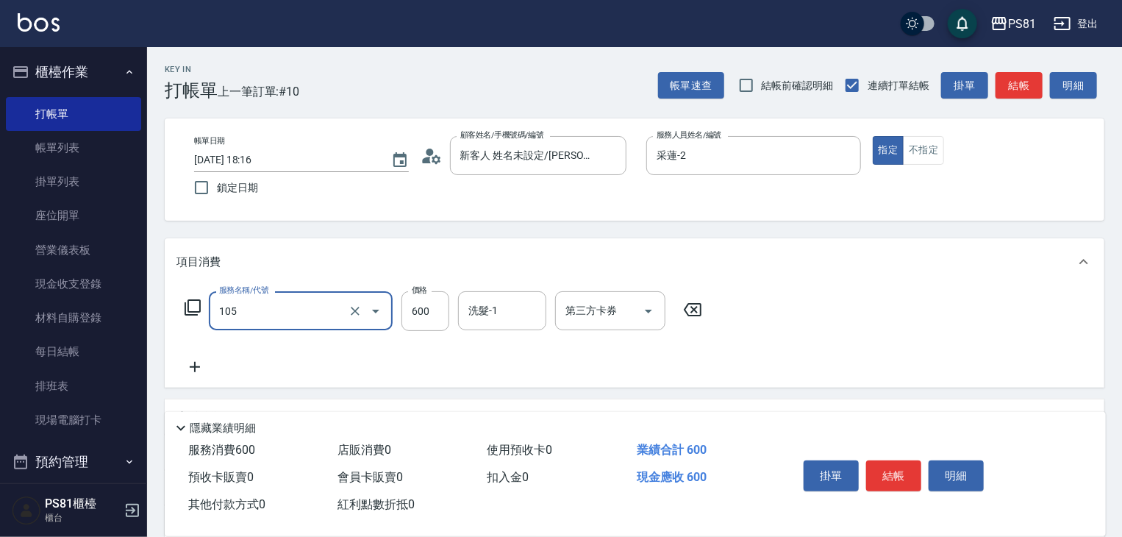
type input "A級洗剪600(105)"
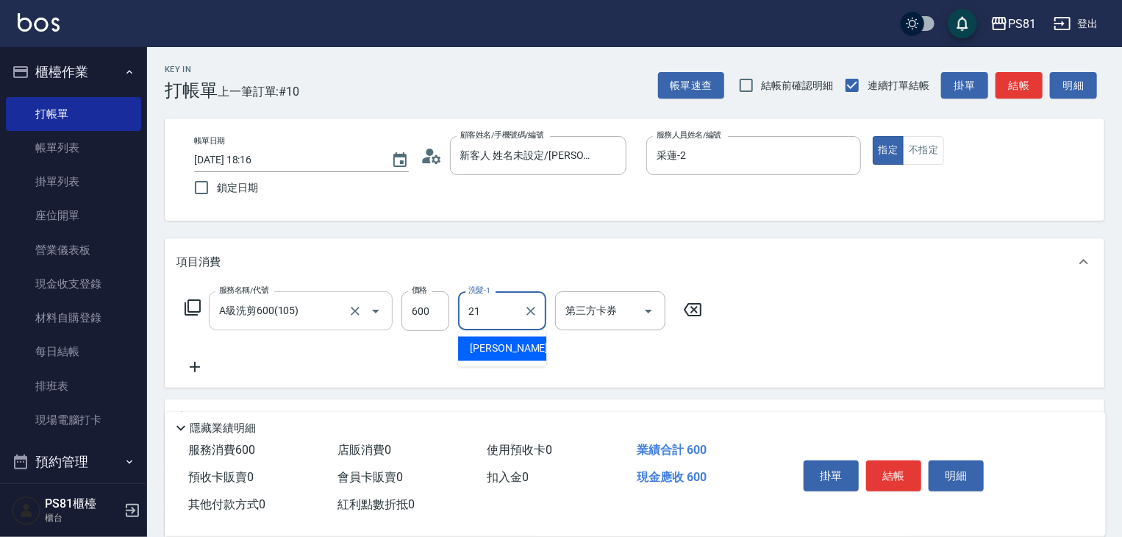
type input "Q比-21"
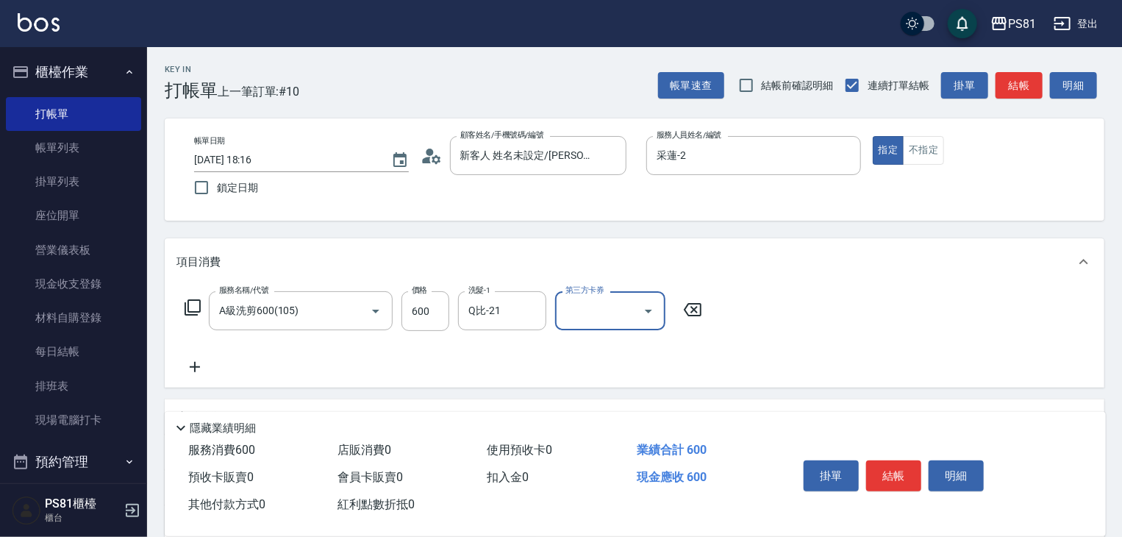
click at [799, 365] on div "服務名稱/代號 A級洗剪600(105) 服務名稱/代號 價格 600 價格 洗髮-1 Q比-21 洗髮-1 第三方卡券 第三方卡券" at bounding box center [635, 336] width 940 height 102
click at [897, 465] on button "結帳" at bounding box center [893, 475] width 55 height 31
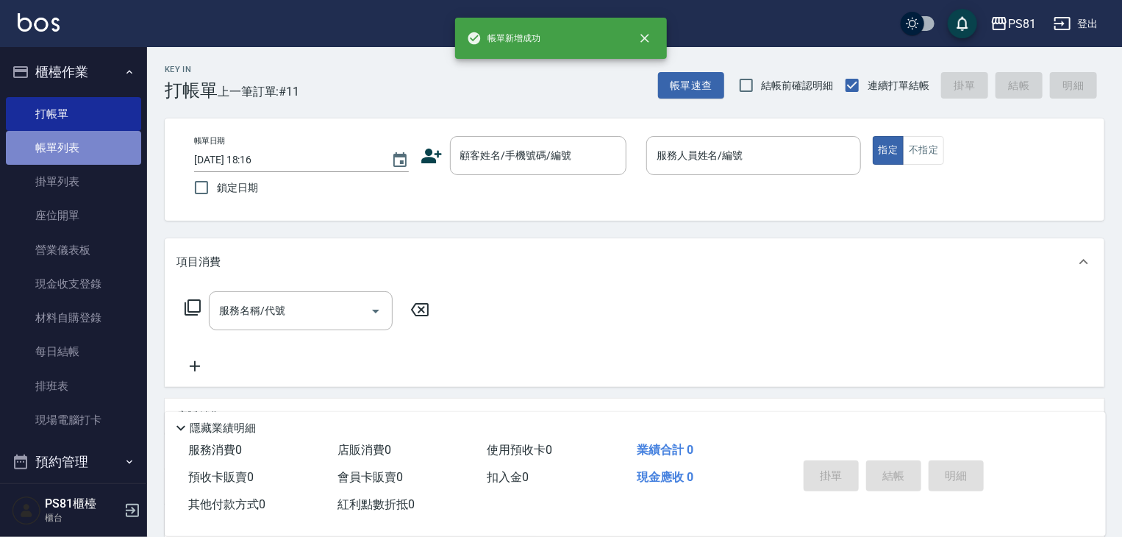
click at [105, 148] on link "帳單列表" at bounding box center [73, 148] width 135 height 34
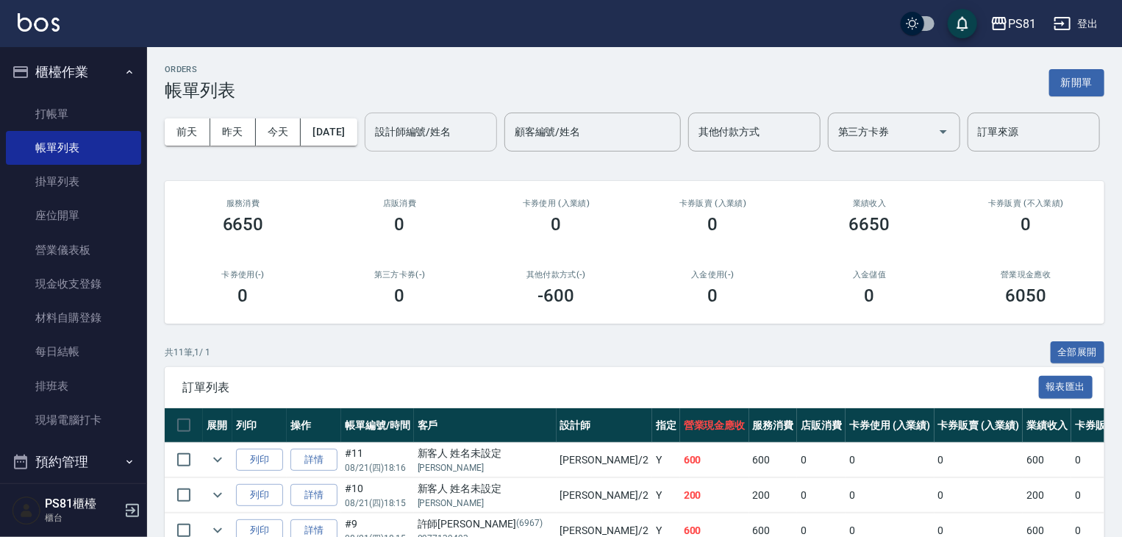
click at [371, 145] on input "設計師編號/姓名" at bounding box center [430, 132] width 119 height 26
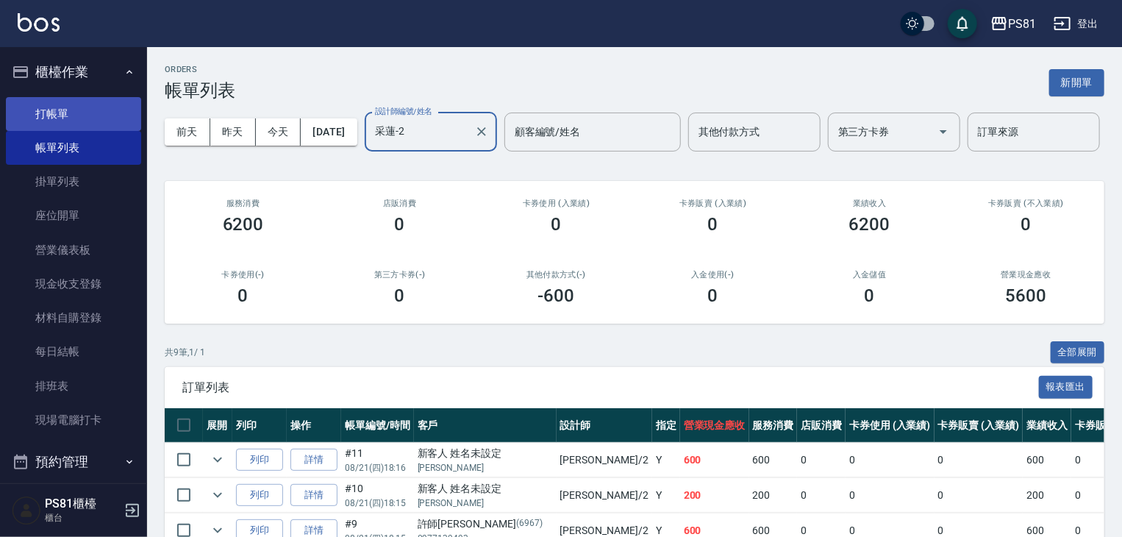
type input "采蓮-2"
click at [55, 110] on link "打帳單" at bounding box center [73, 114] width 135 height 34
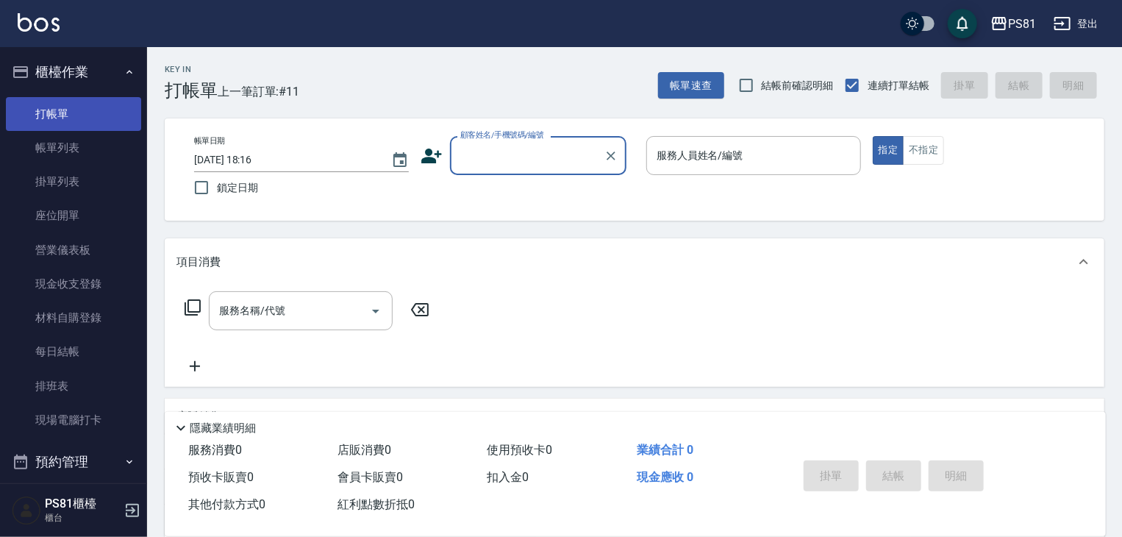
type input "ㄎ"
type input "喜"
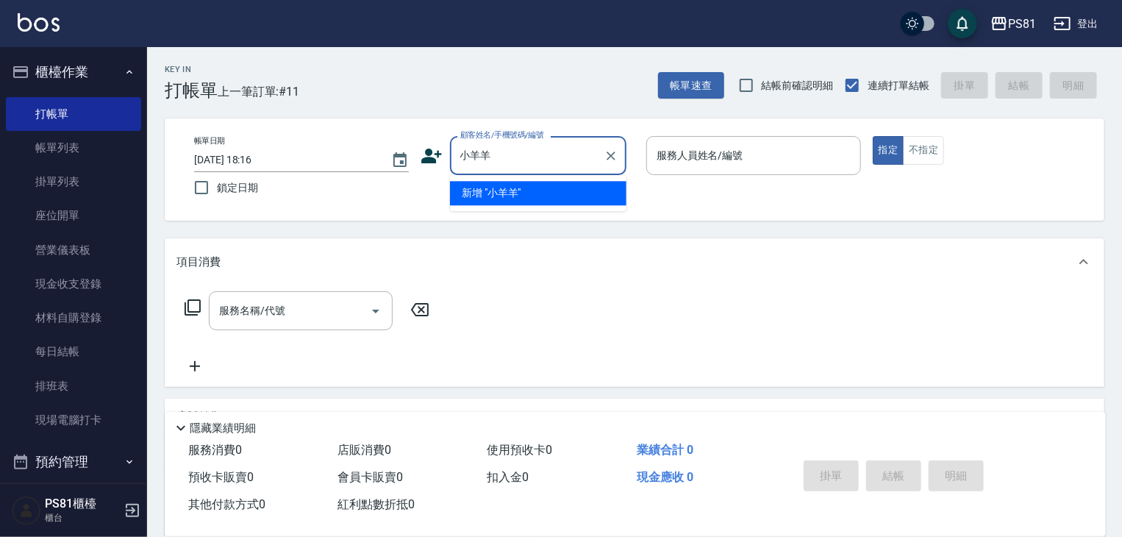
click at [568, 196] on li "新增 "小羊羊"" at bounding box center [538, 193] width 176 height 24
type input "小羊羊"
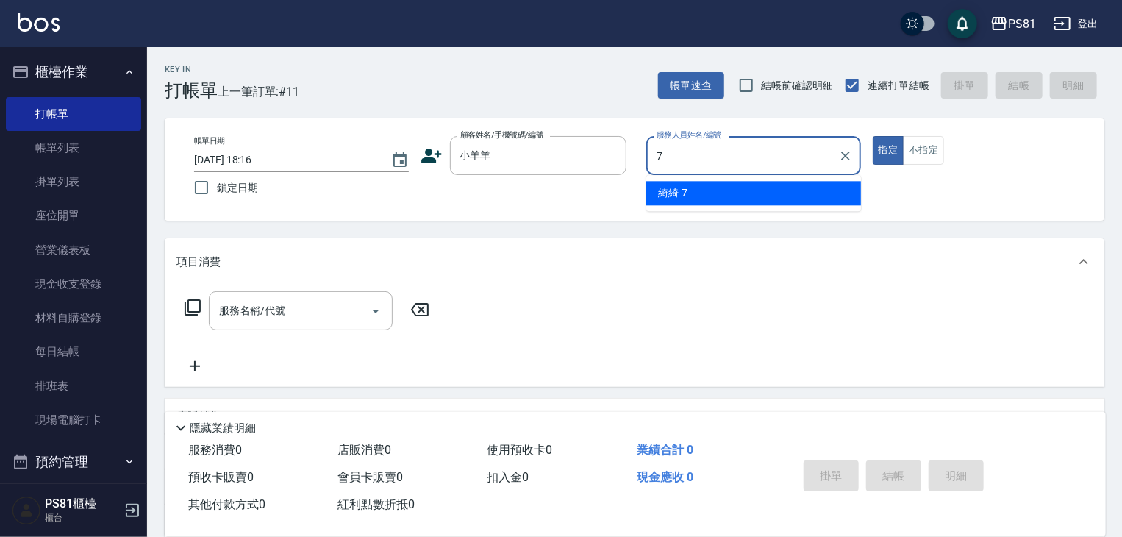
click at [684, 189] on span "綺綺 -7" at bounding box center [672, 192] width 29 height 15
type input "綺綺-7"
click at [684, 189] on p at bounding box center [753, 182] width 215 height 15
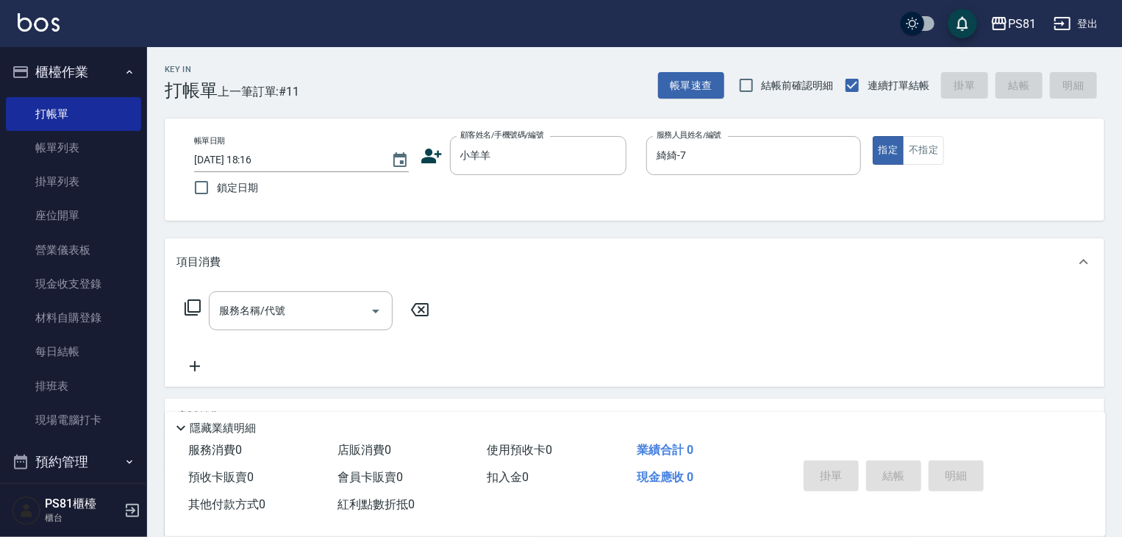
click at [346, 288] on div "服務名稱/代號 服務名稱/代號" at bounding box center [635, 335] width 940 height 101
click at [348, 312] on input "服務名稱/代號" at bounding box center [289, 311] width 149 height 26
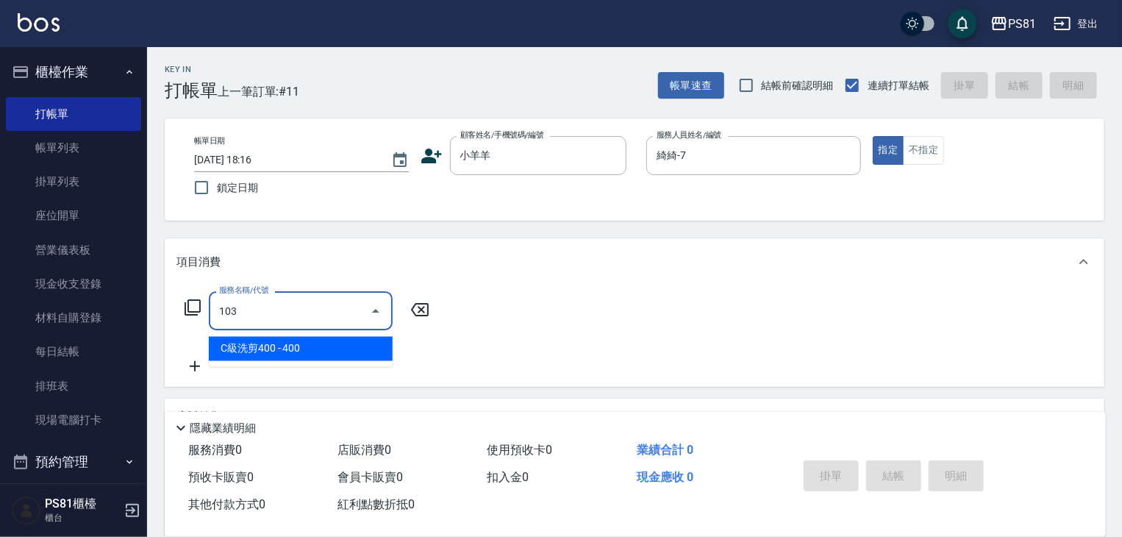
type input "C級洗剪400(103)"
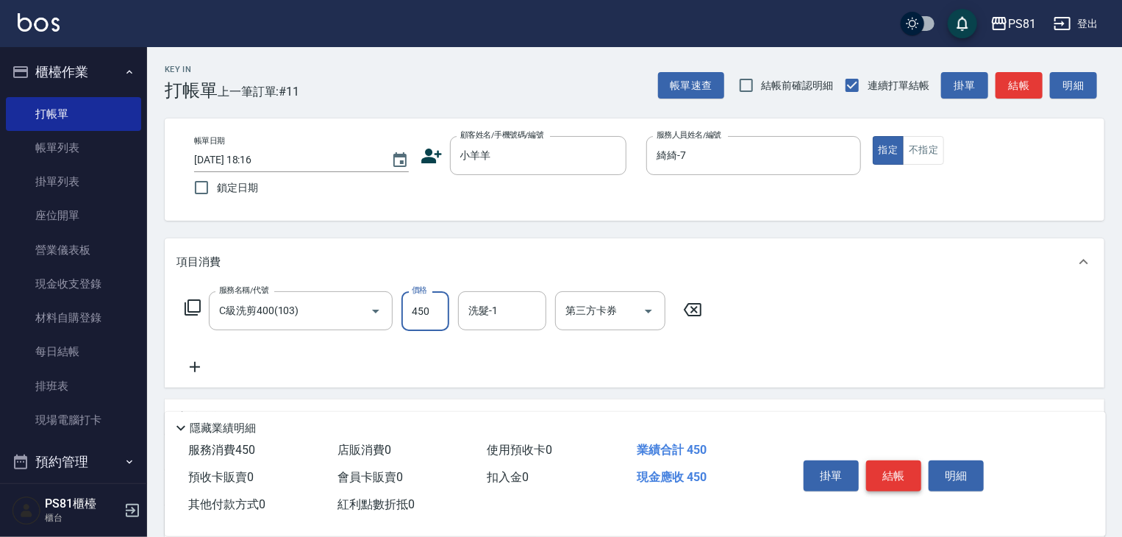
type input "450"
click at [879, 464] on button "結帳" at bounding box center [893, 475] width 55 height 31
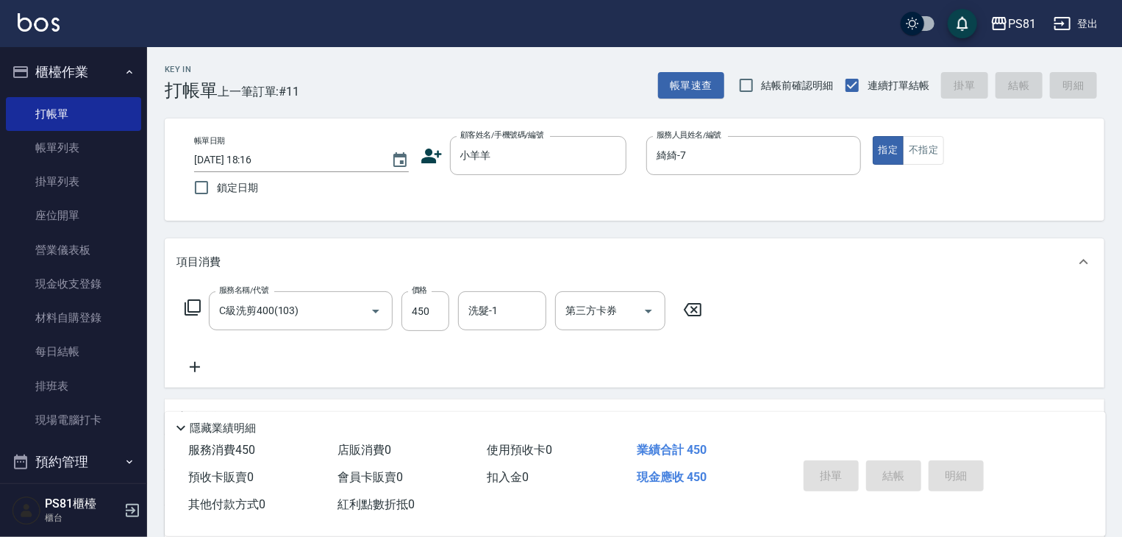
type input "2025/08/21 18:23"
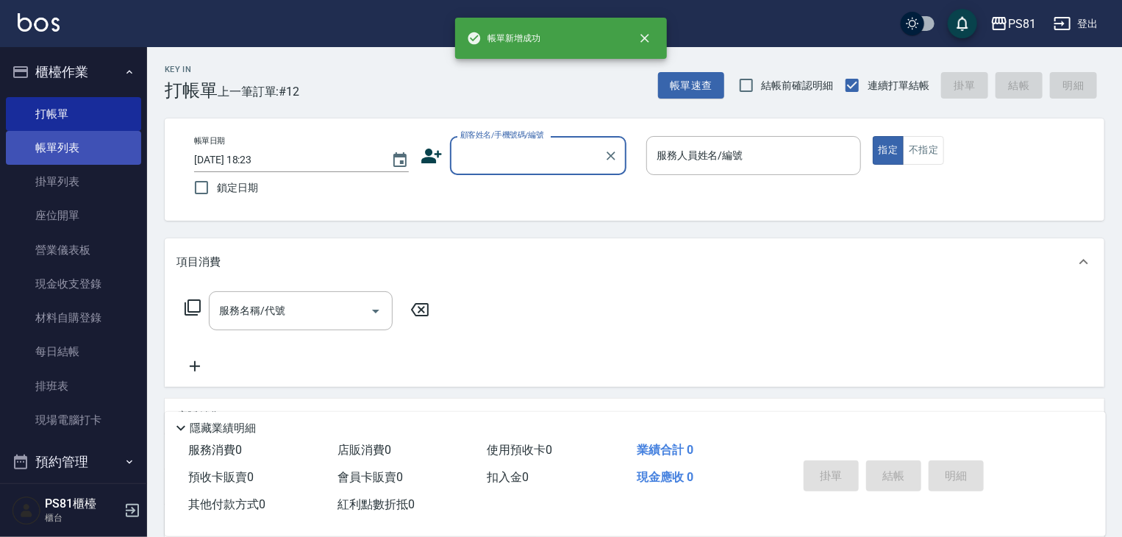
click at [51, 147] on link "帳單列表" at bounding box center [73, 148] width 135 height 34
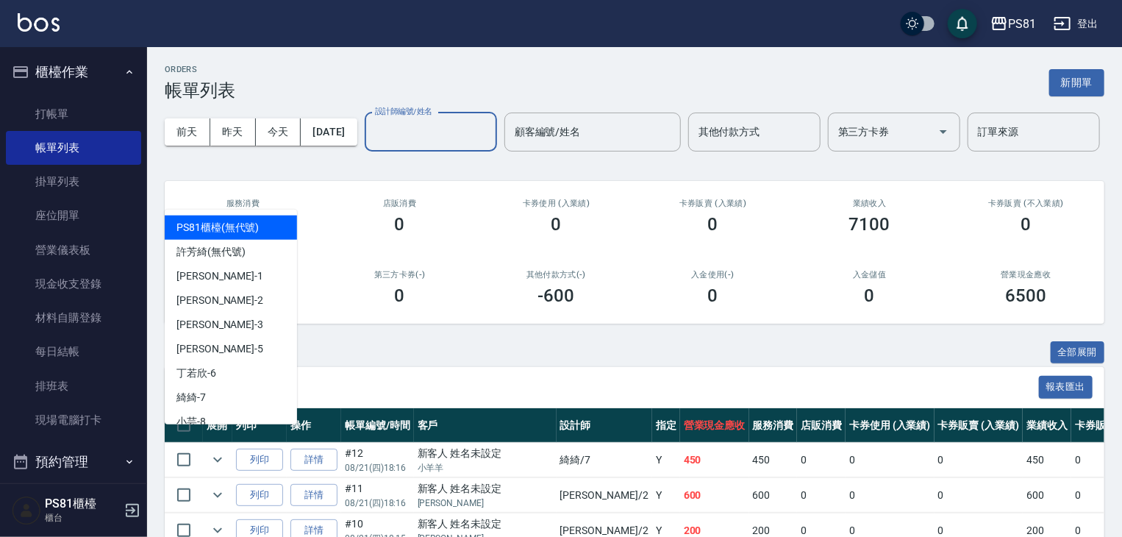
click at [371, 145] on input "設計師編號/姓名" at bounding box center [430, 132] width 119 height 26
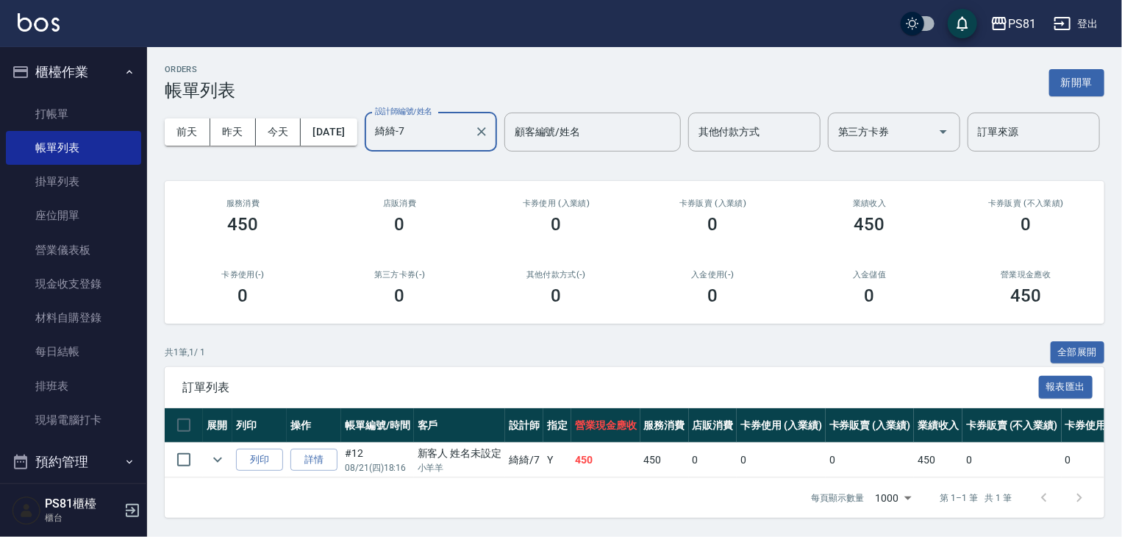
scroll to position [56, 0]
type input "綺綺-7"
click at [182, 454] on input "checkbox" at bounding box center [183, 459] width 31 height 31
checkbox input "true"
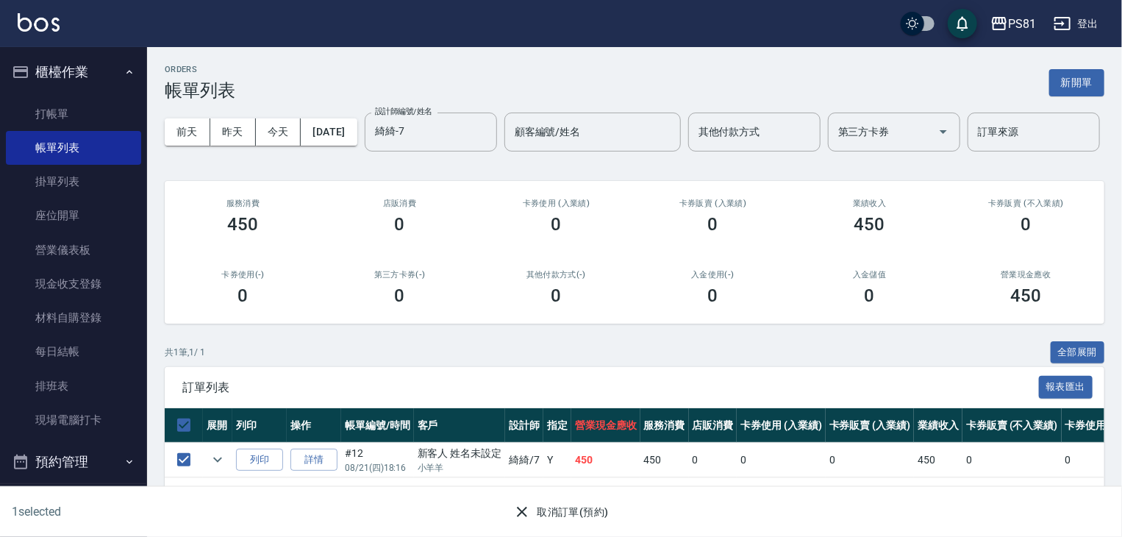
click at [520, 518] on icon "button" at bounding box center [522, 512] width 18 height 18
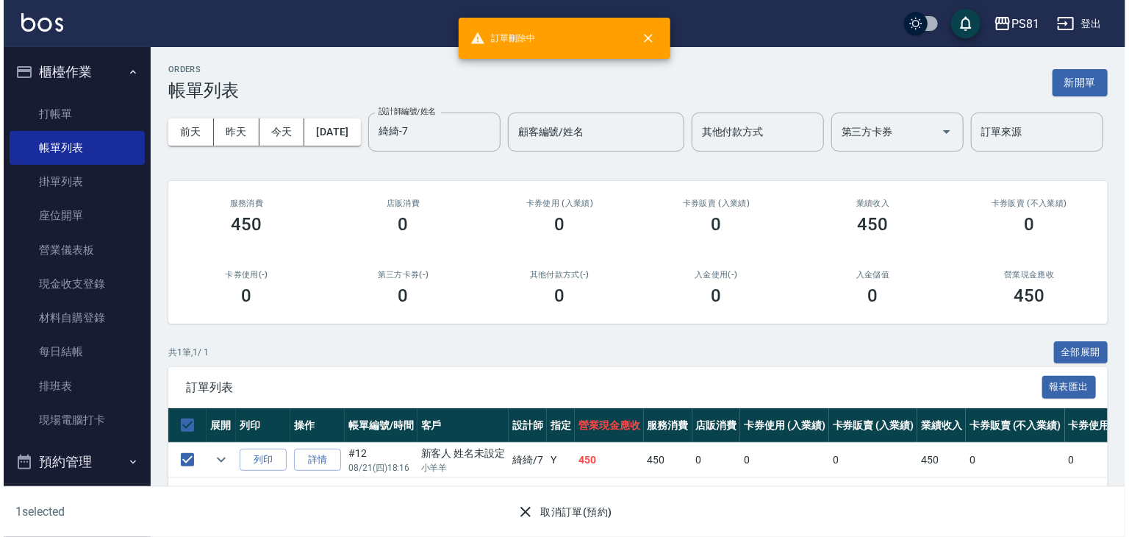
scroll to position [0, 0]
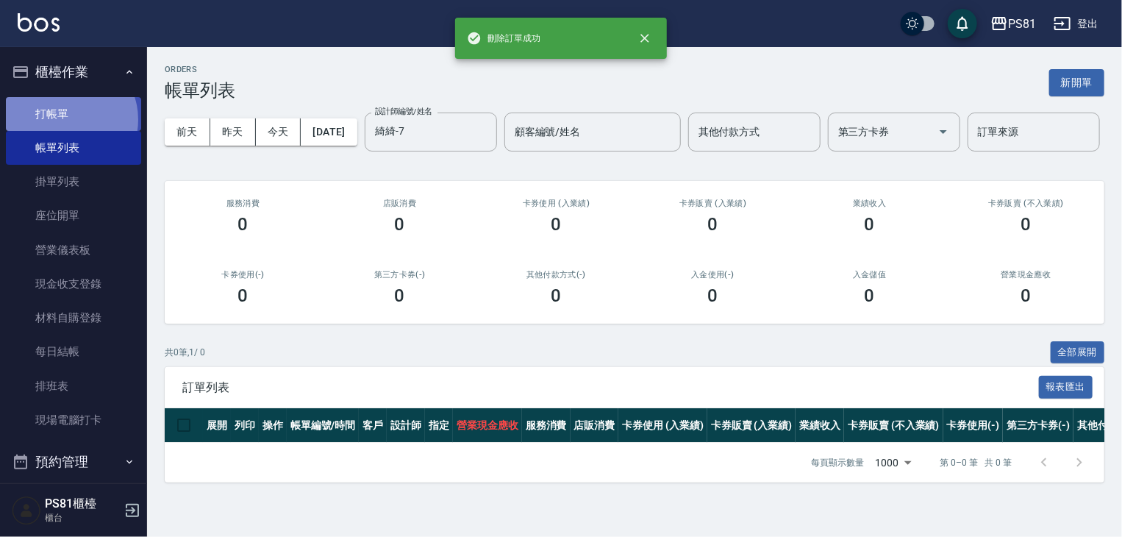
click at [67, 119] on link "打帳單" at bounding box center [73, 114] width 135 height 34
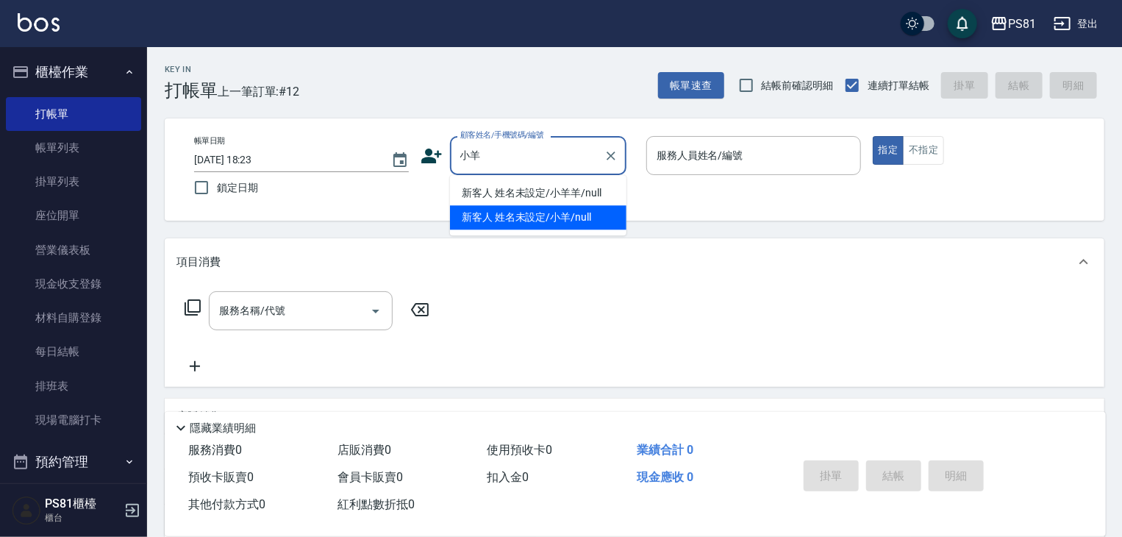
click at [568, 224] on li "新客人 姓名未設定/小羊/null" at bounding box center [538, 217] width 176 height 24
type input "新客人 姓名未設定/小羊/null"
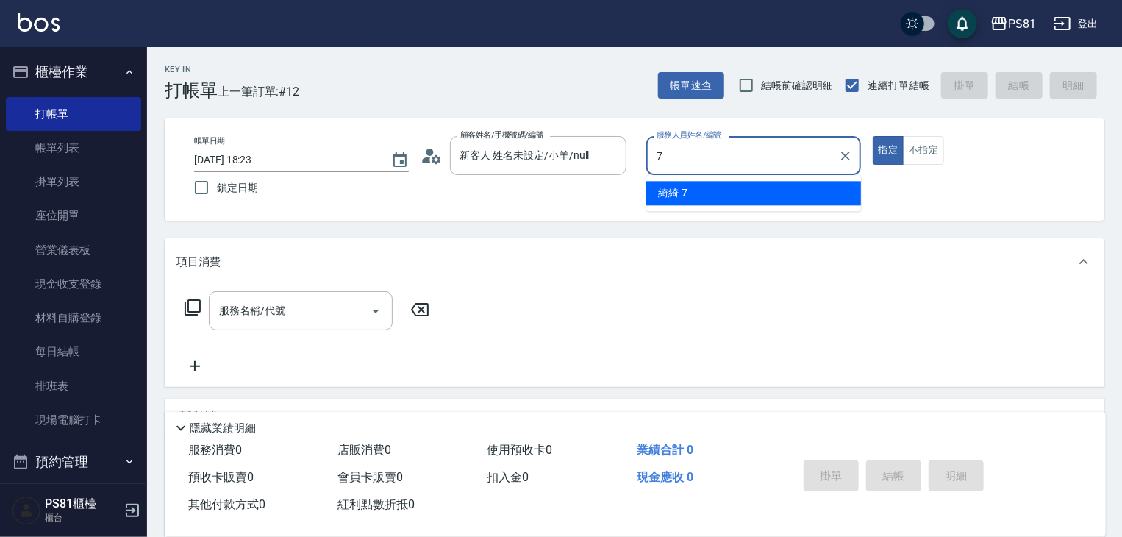
drag, startPoint x: 729, startPoint y: 194, endPoint x: 691, endPoint y: 195, distance: 38.2
click at [729, 195] on div "綺綺 -7" at bounding box center [753, 193] width 215 height 24
type input "綺綺-7"
click at [332, 301] on input "服務名稱/代號" at bounding box center [289, 311] width 149 height 26
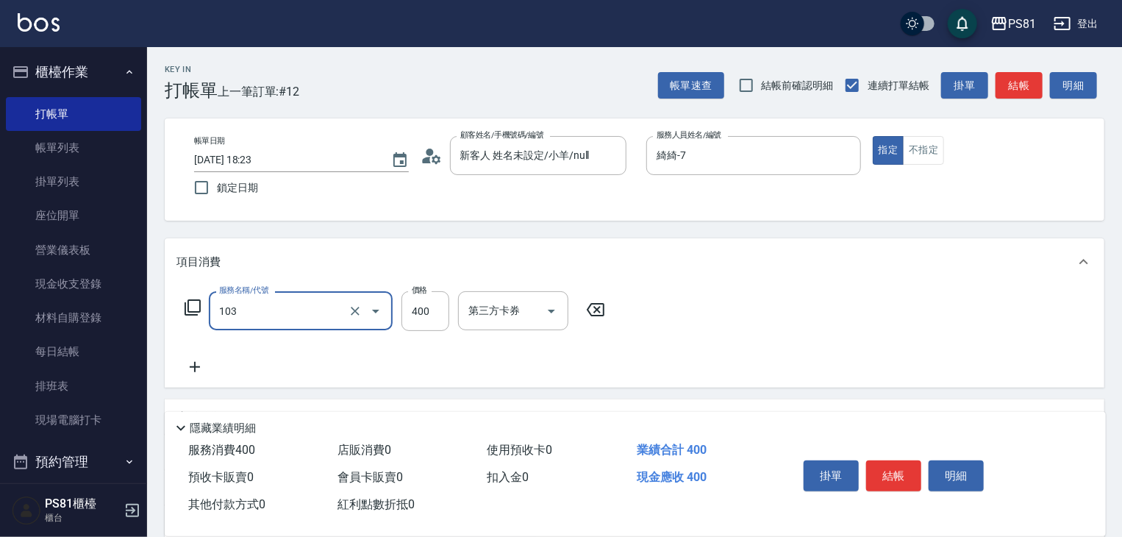
type input "C級洗剪400(103)"
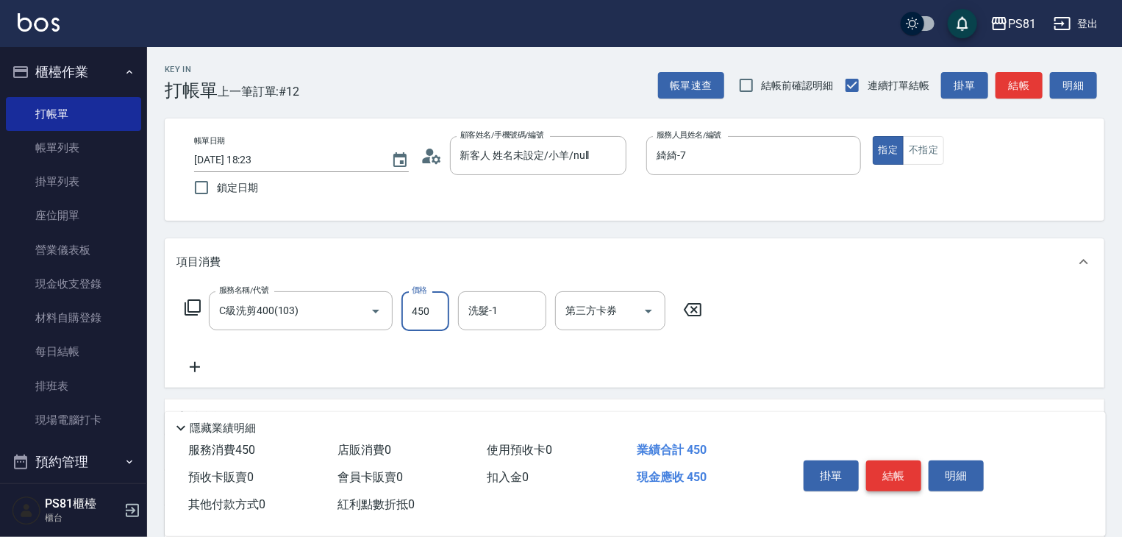
type input "450"
click at [910, 470] on button "結帳" at bounding box center [893, 475] width 55 height 31
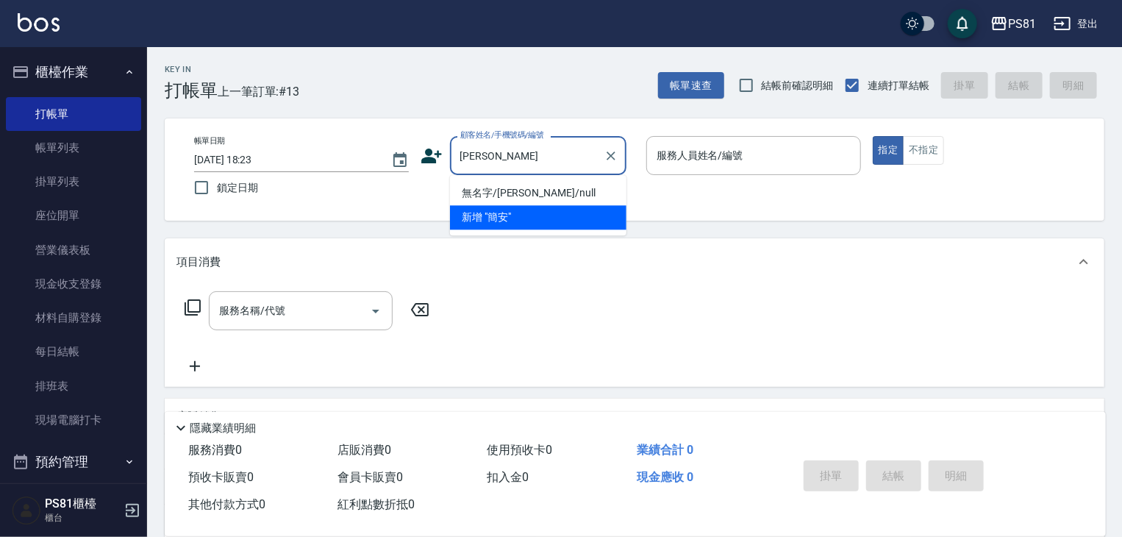
click at [574, 205] on li "新增 "簡安"" at bounding box center [538, 217] width 176 height 24
type input "簡安"
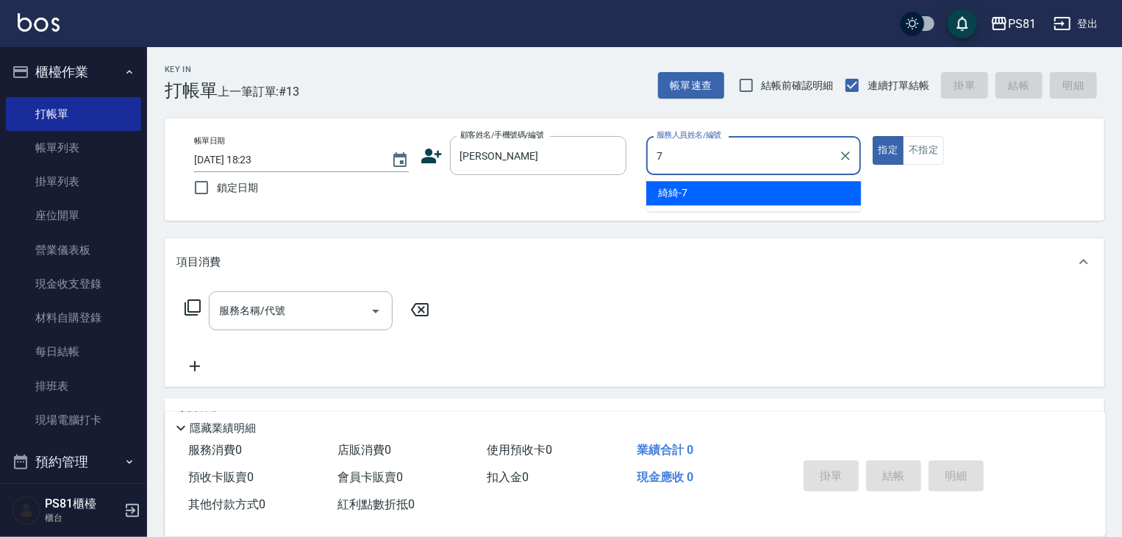
click at [693, 198] on div "綺綺 -7" at bounding box center [753, 193] width 215 height 24
drag, startPoint x: 217, startPoint y: 322, endPoint x: 210, endPoint y: 318, distance: 8.2
click at [215, 321] on div "服務名稱/代號" at bounding box center [301, 310] width 184 height 39
type input "綺綺-7"
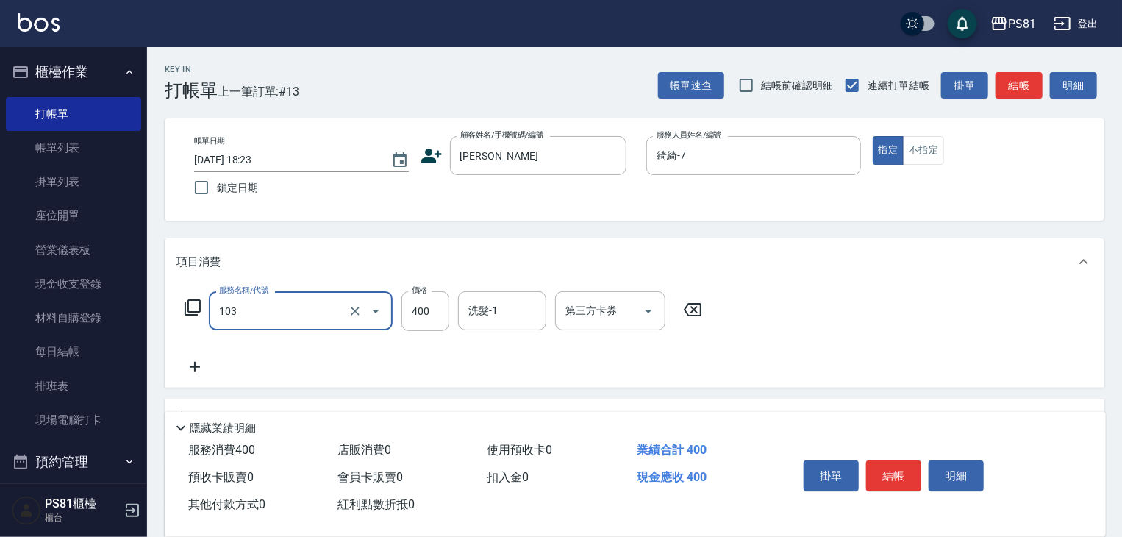
type input "C級洗剪400(103)"
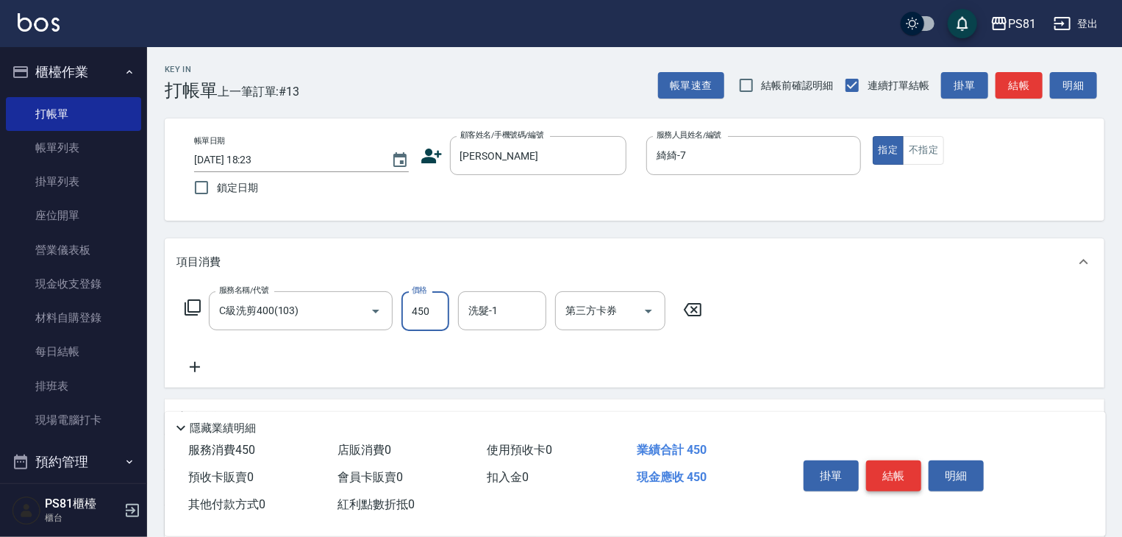
type input "450"
click at [891, 477] on button "結帳" at bounding box center [893, 475] width 55 height 31
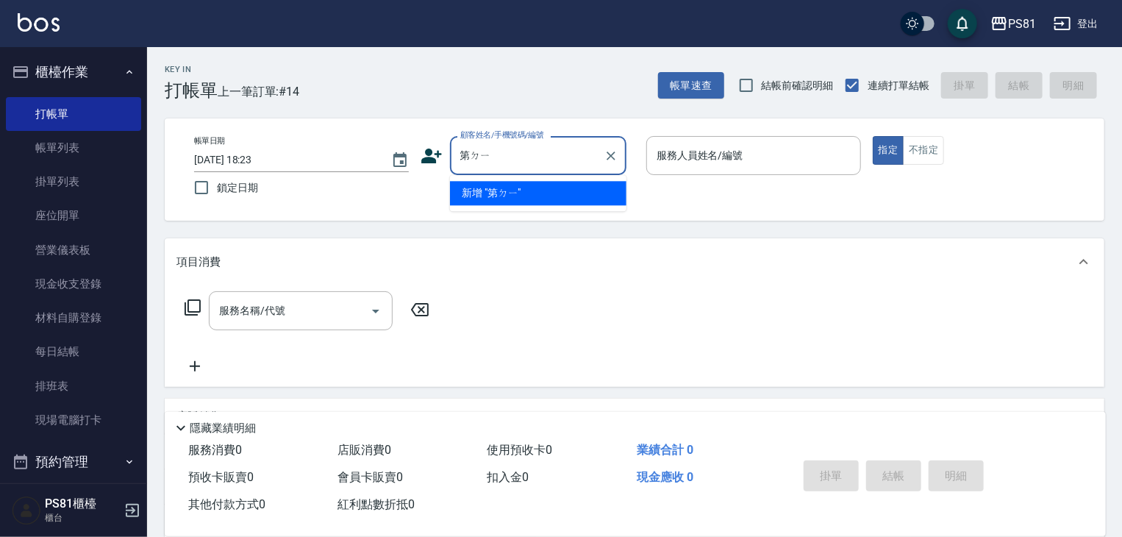
type input "弟弟"
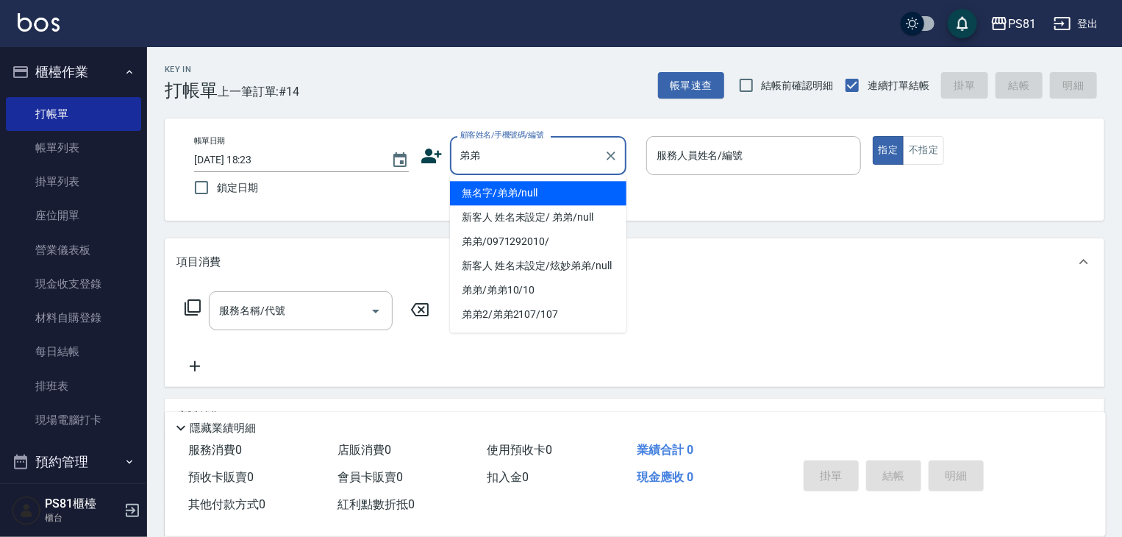
drag, startPoint x: 512, startPoint y: 179, endPoint x: 511, endPoint y: 189, distance: 9.7
click at [511, 189] on li "無名字/弟弟/null" at bounding box center [538, 193] width 176 height 24
